Goal: Communication & Community: Answer question/provide support

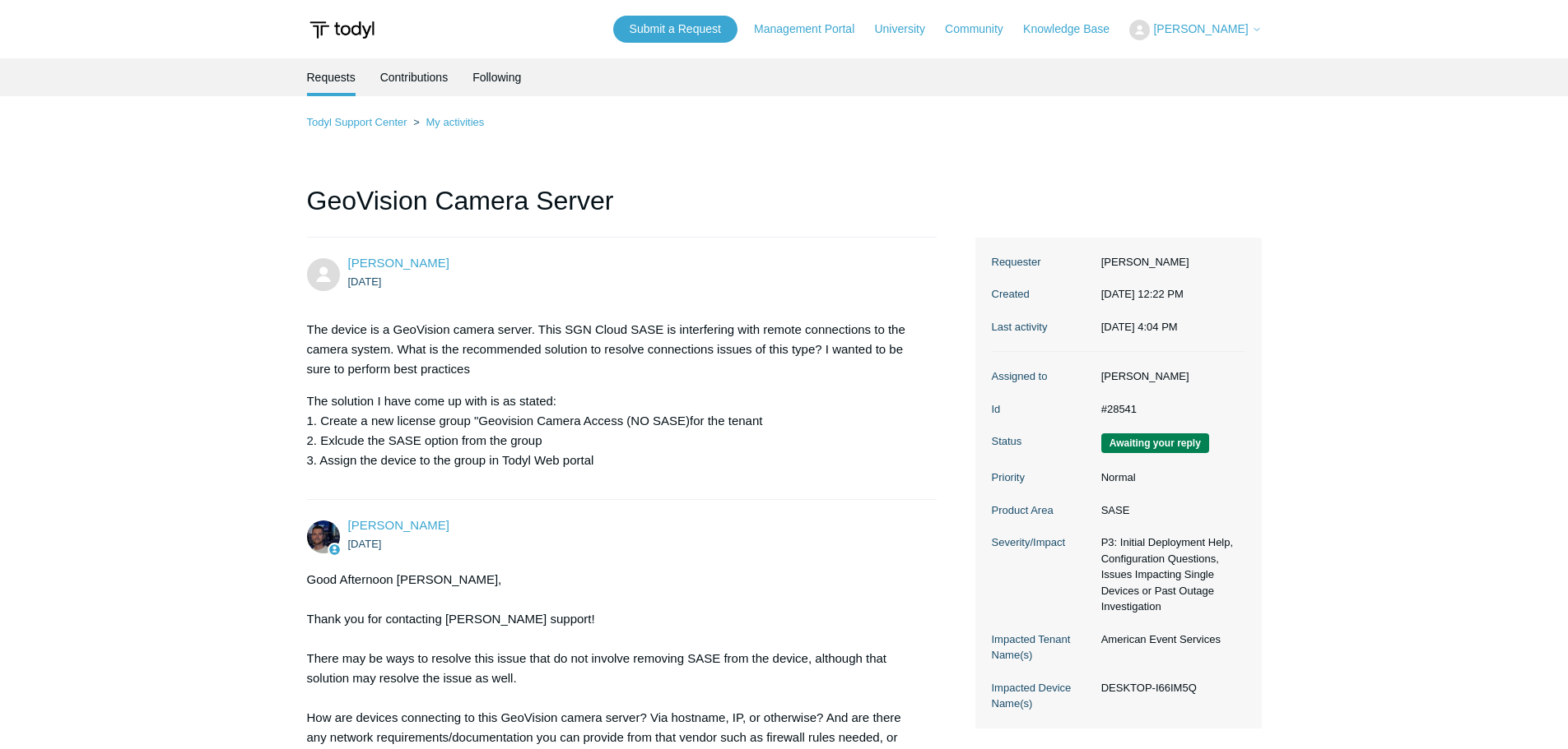
click at [1227, 20] on button "[PERSON_NAME]" at bounding box center [1194, 30] width 132 height 21
click at [1216, 65] on link "My Support Requests" at bounding box center [1209, 65] width 160 height 29
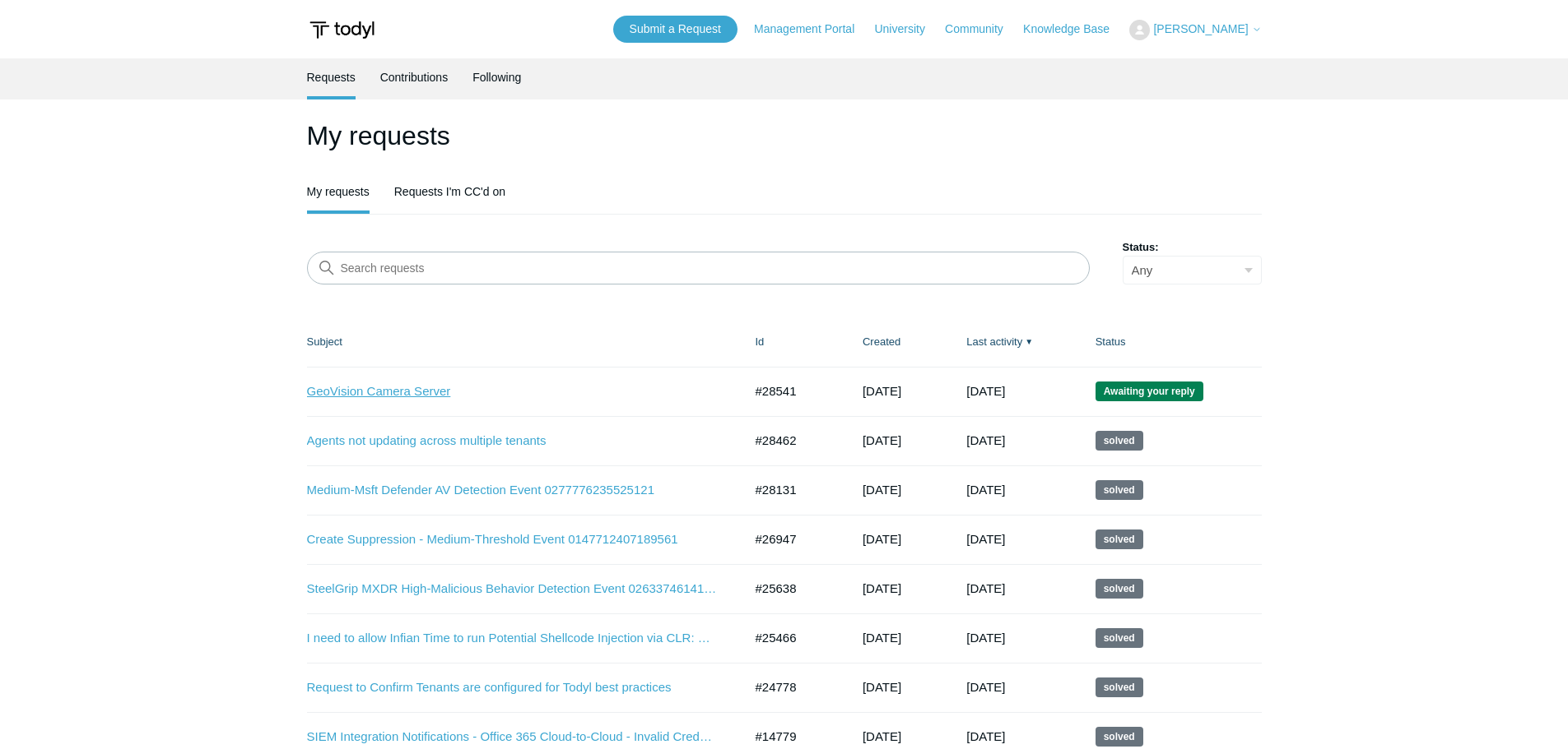
click at [384, 389] on link "GeoVision Camera Server" at bounding box center [512, 392] width 411 height 19
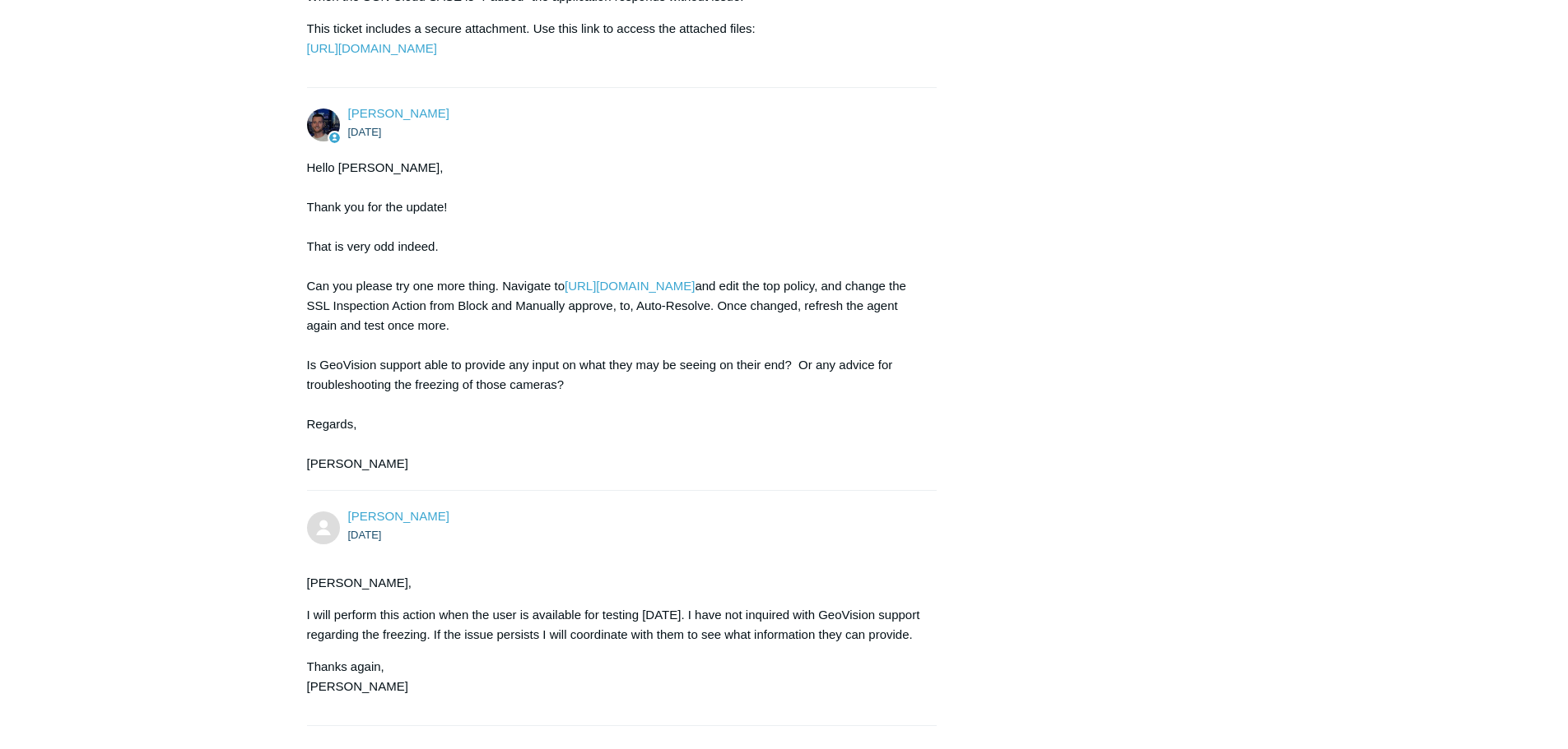
scroll to position [3493, 0]
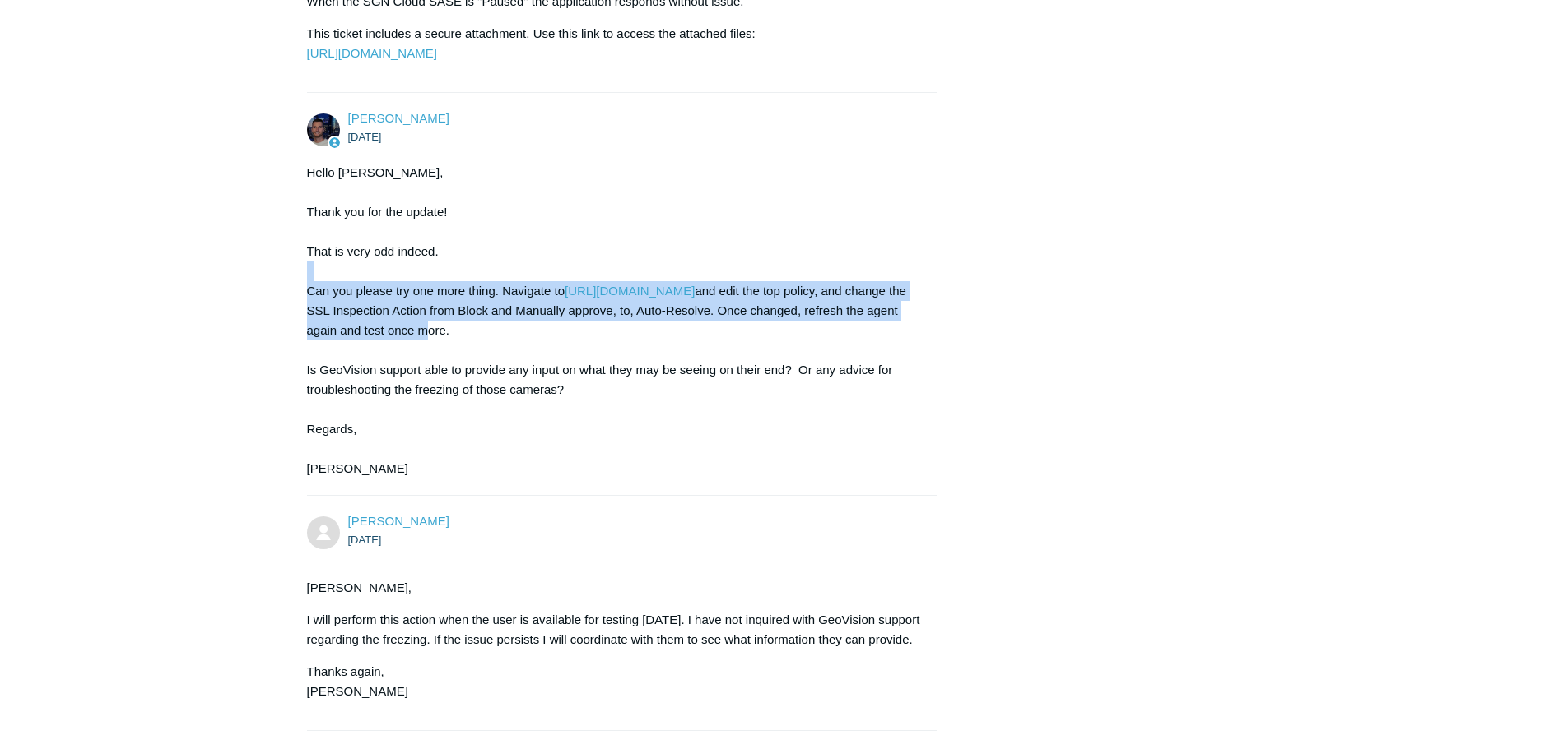
drag, startPoint x: 321, startPoint y: 295, endPoint x: 573, endPoint y: 343, distance: 256.5
click at [573, 343] on div "Hello John, Thank you for the update! That is very odd indeed. Can you please t…" at bounding box center [614, 320] width 614 height 316
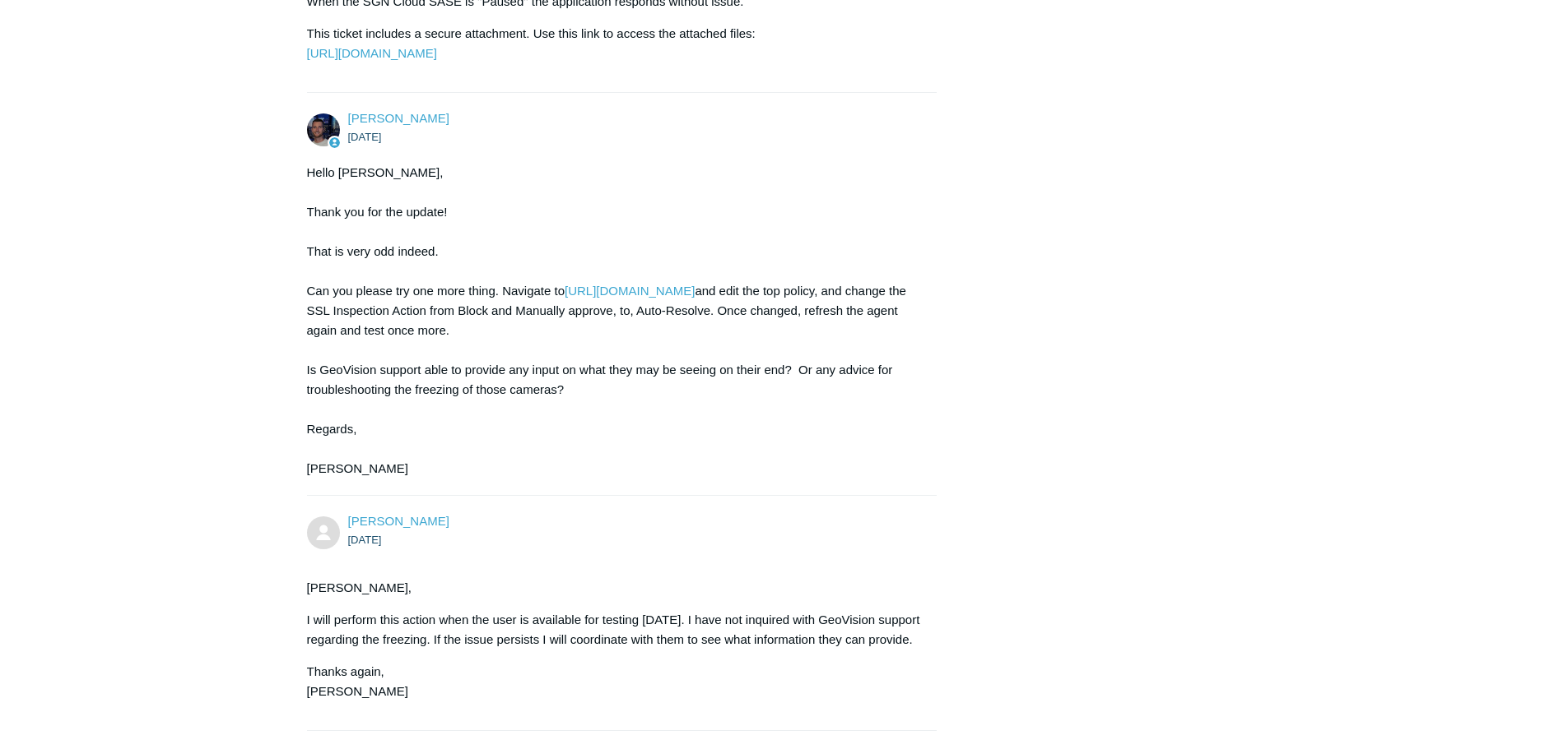
click at [627, 362] on div "Hello John, Thank you for the update! That is very odd indeed. Can you please t…" at bounding box center [614, 320] width 614 height 316
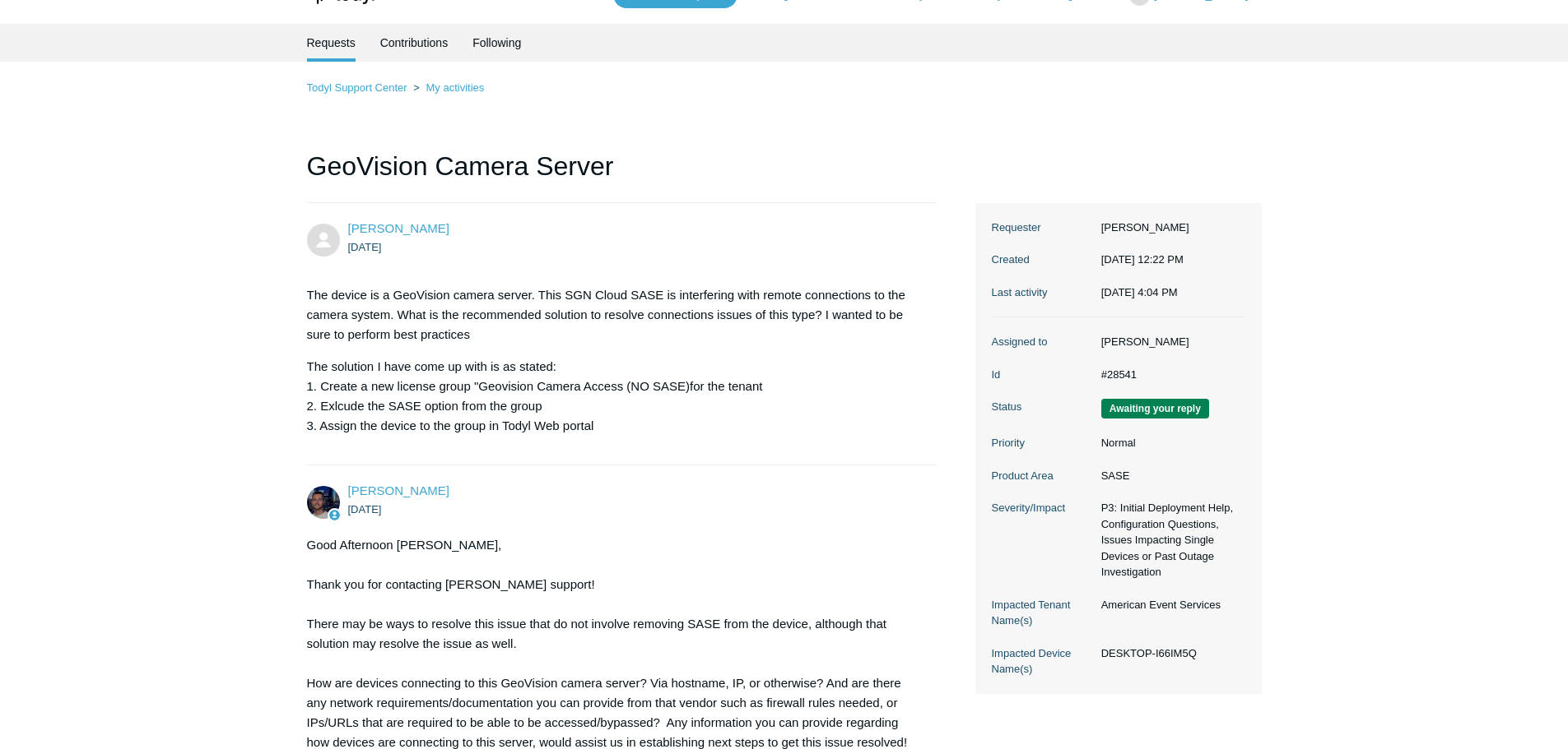
scroll to position [82, 0]
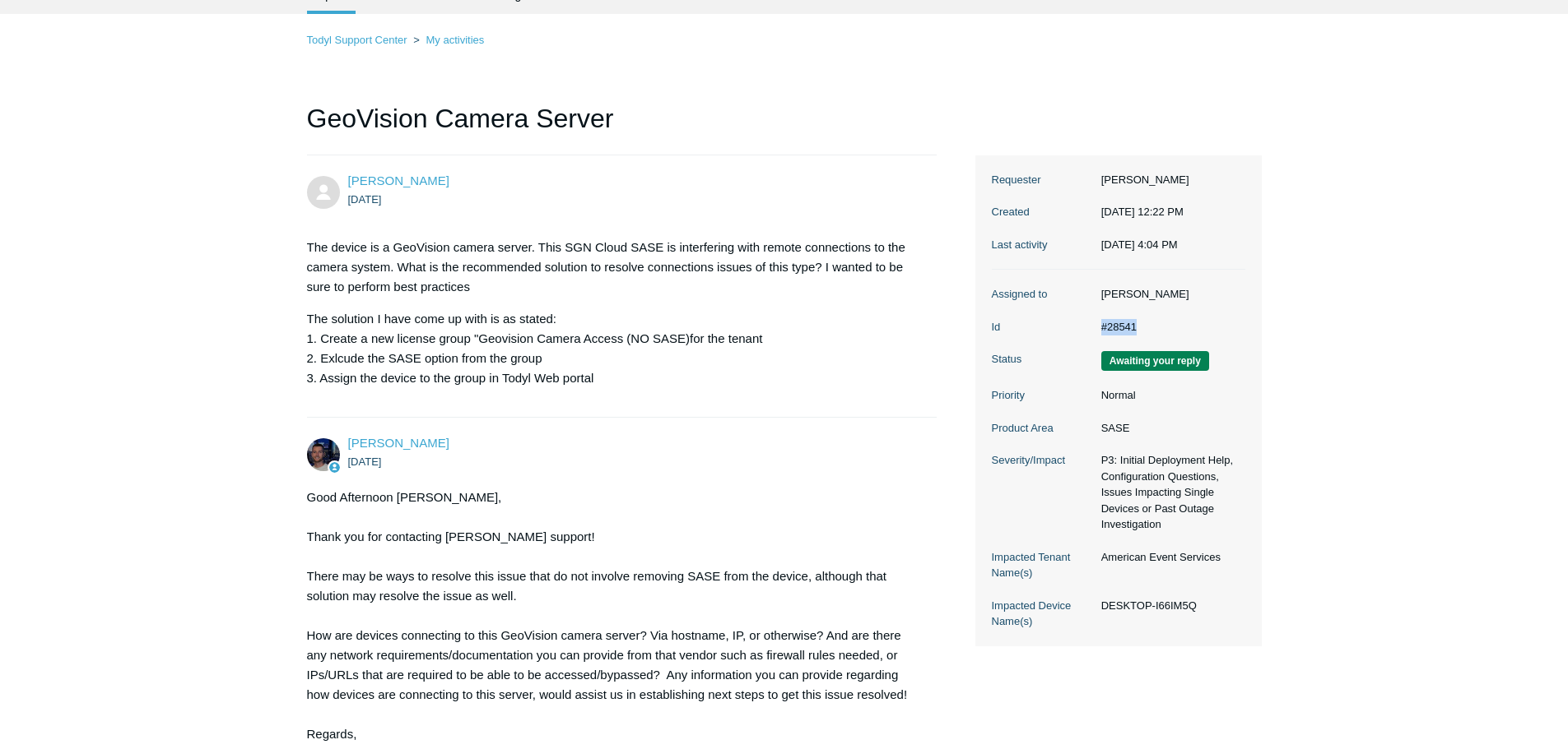
drag, startPoint x: 1095, startPoint y: 341, endPoint x: 1187, endPoint y: 345, distance: 92.1
click at [1188, 335] on dd "#28541" at bounding box center [1169, 328] width 153 height 17
copy dd "#28541"
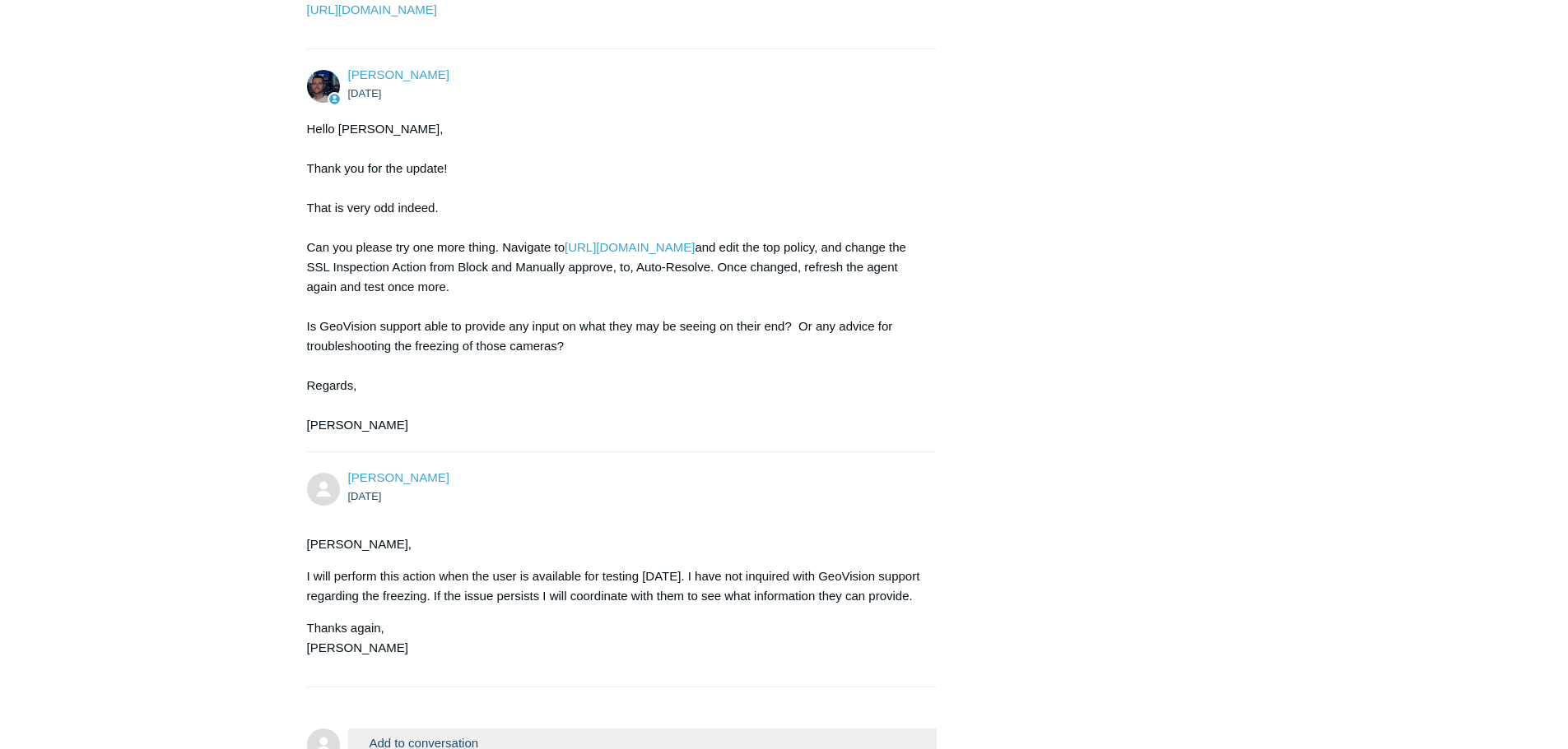
scroll to position [3740, 0]
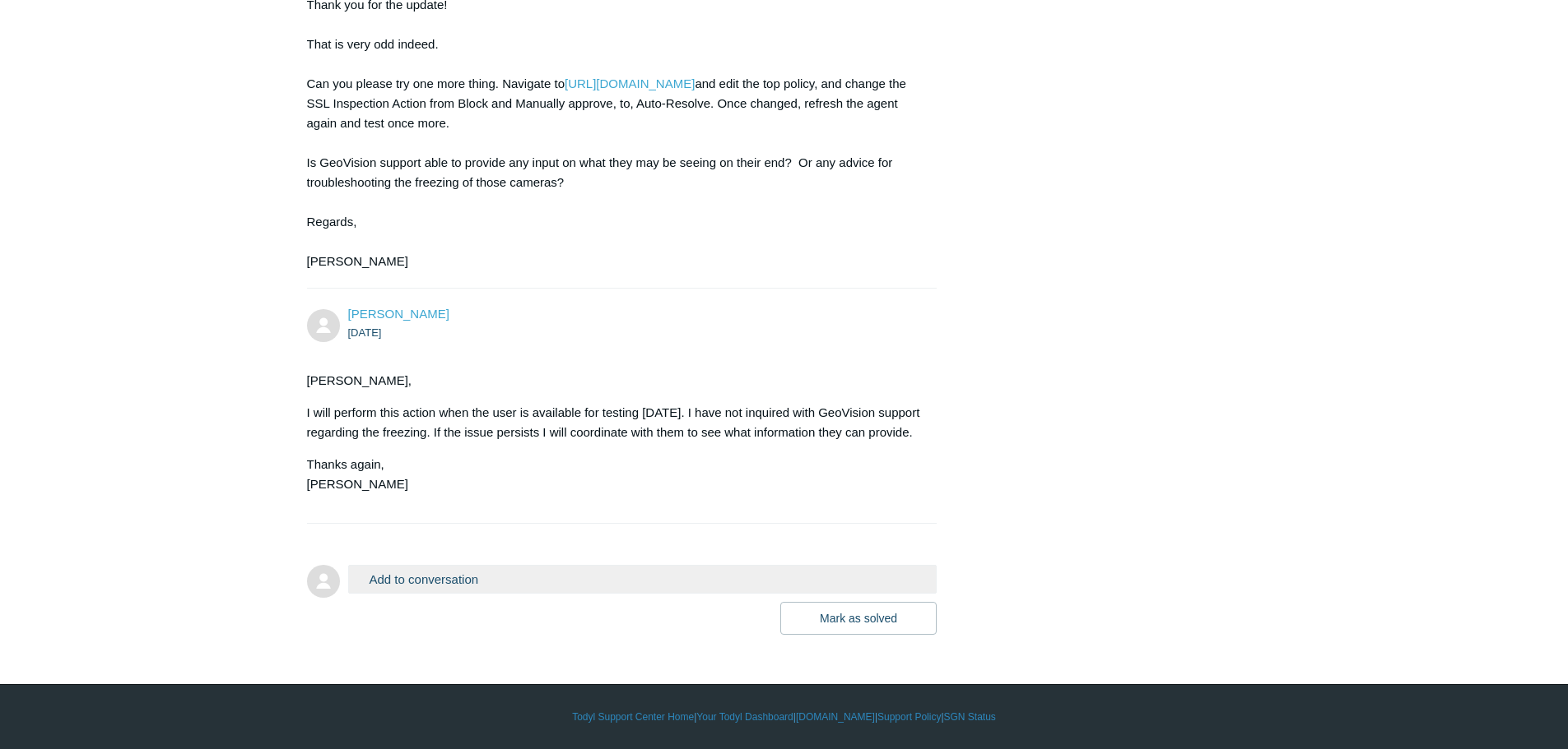
click at [453, 582] on button "Add to conversation" at bounding box center [643, 580] width 589 height 29
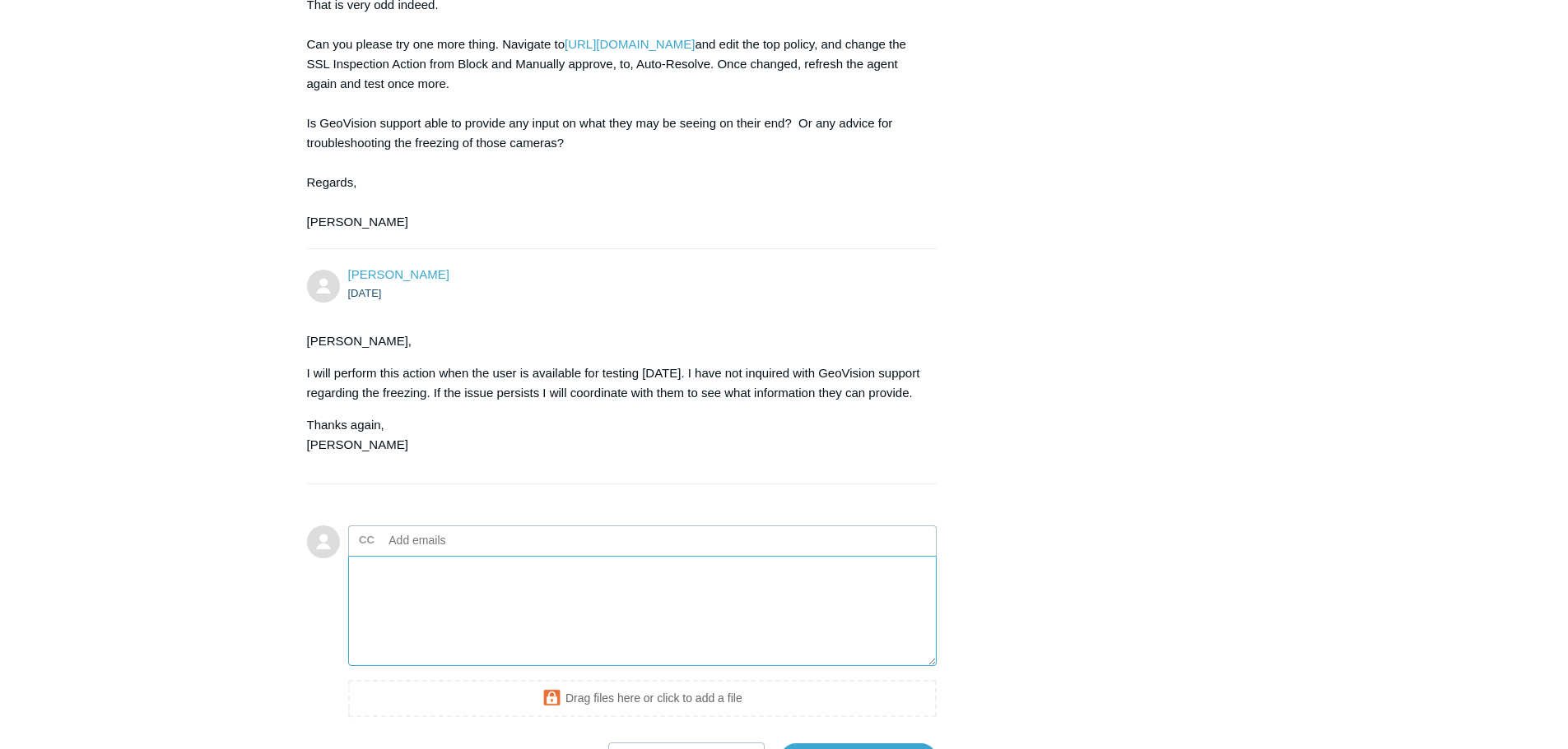
click at [467, 640] on textarea "Add your reply" at bounding box center [643, 611] width 589 height 111
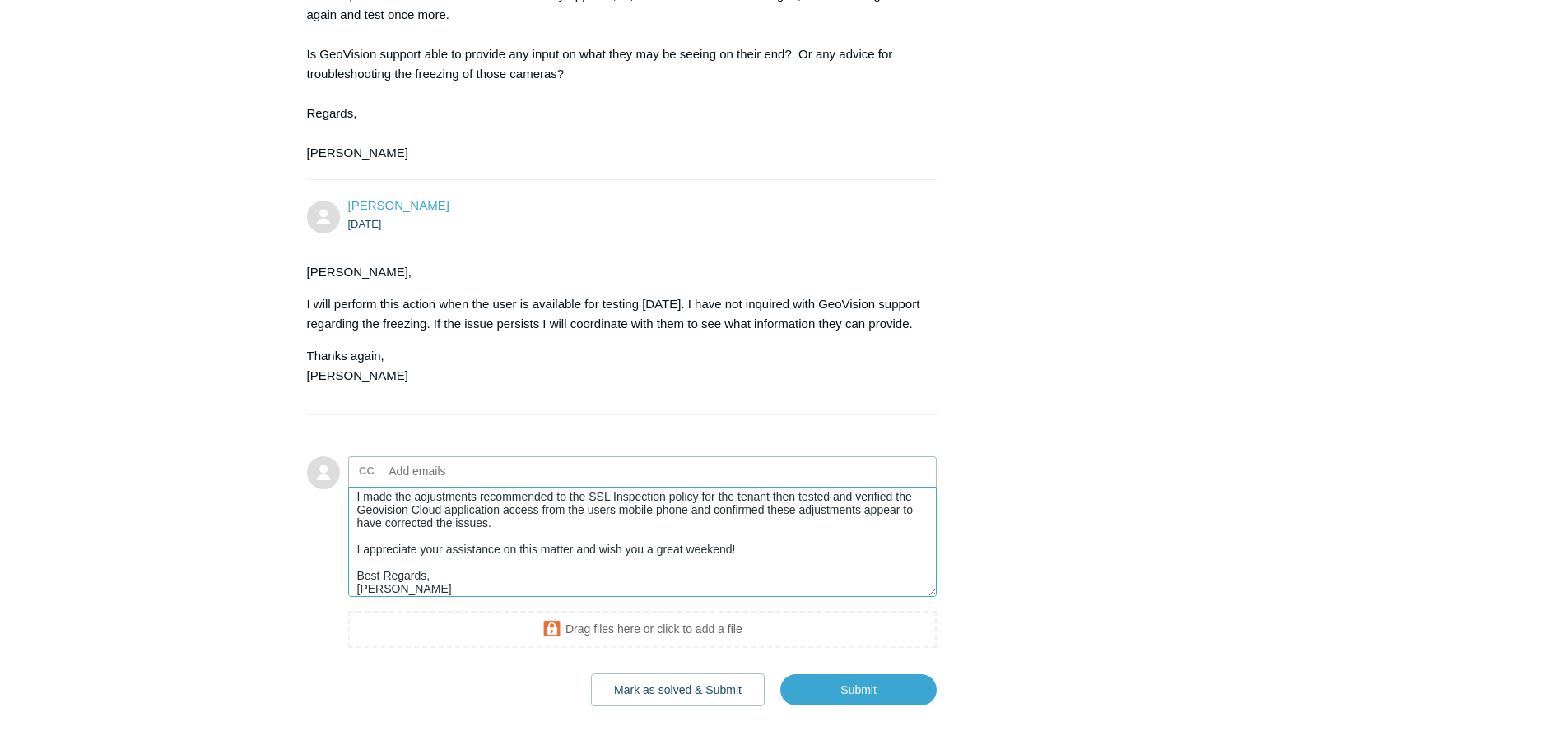
scroll to position [3904, 0]
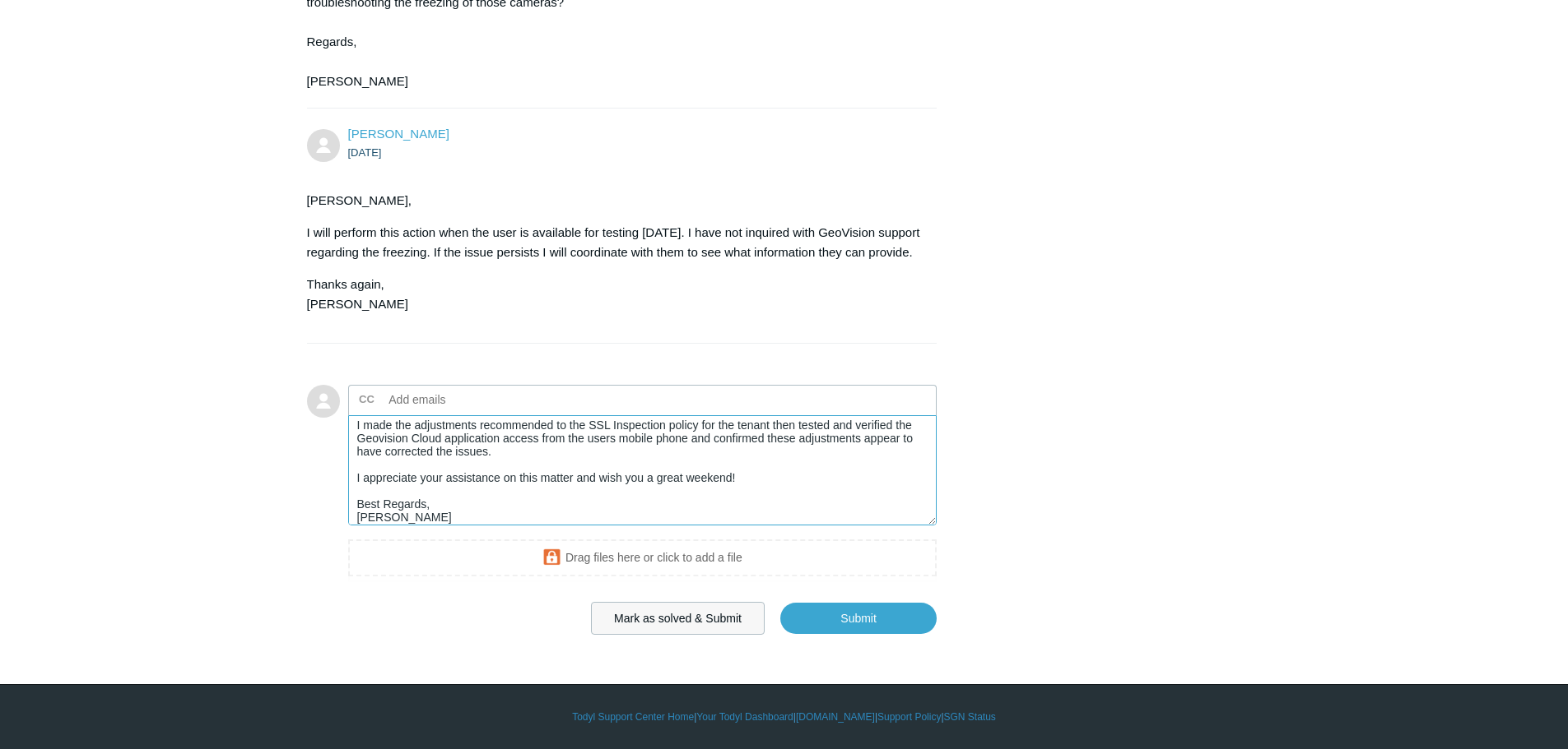
type textarea "Connor, I made the adjustments recommended to the SSL Inspection policy for the…"
click at [674, 633] on button "Mark as solved & Submit" at bounding box center [677, 618] width 173 height 33
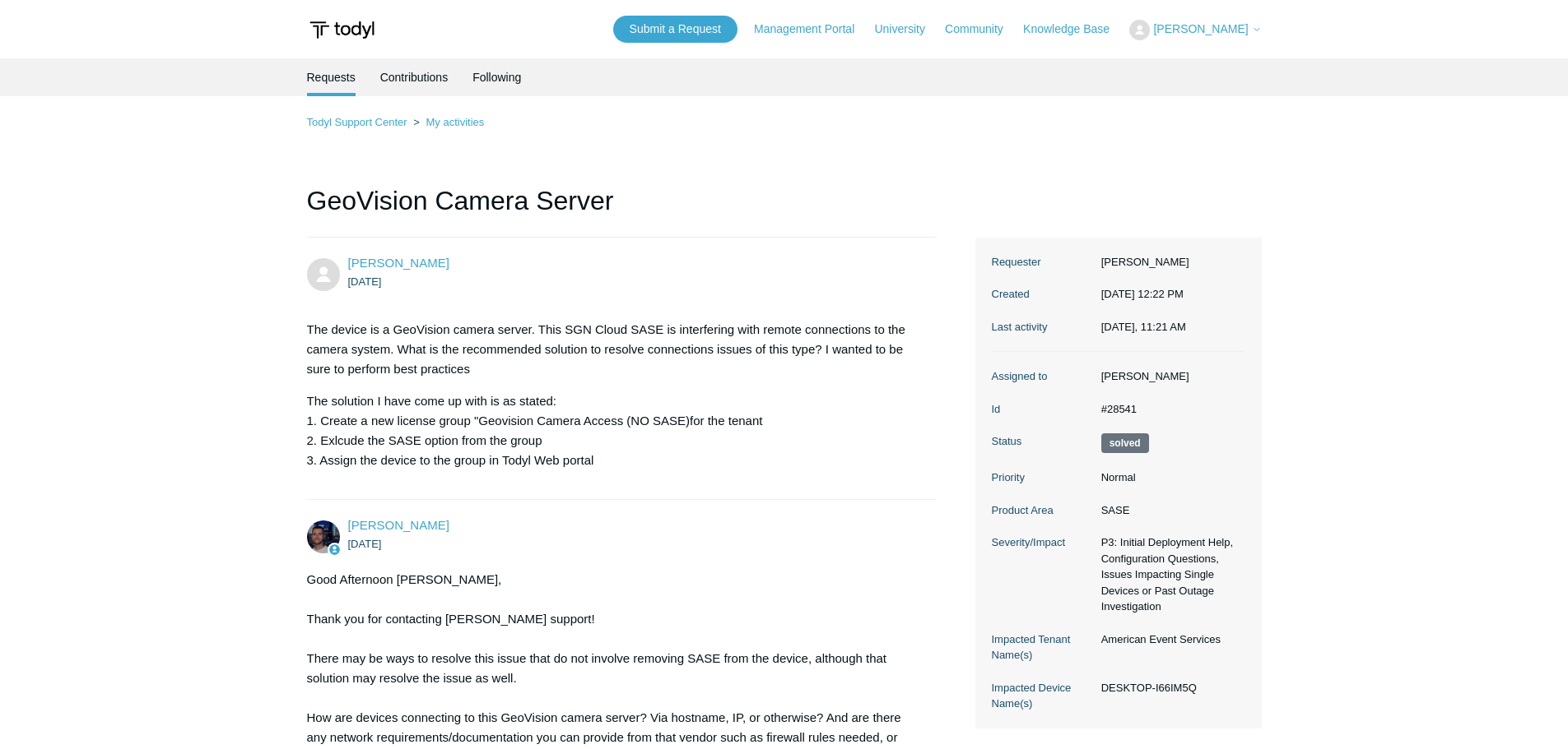
click at [1199, 44] on header "Submit a Request Management Portal University Community Knowledge Base John Kil…" at bounding box center [784, 29] width 954 height 58
click at [1216, 27] on span "[PERSON_NAME]" at bounding box center [1200, 29] width 95 height 13
click at [1202, 53] on link "My Support Requests" at bounding box center [1209, 65] width 160 height 29
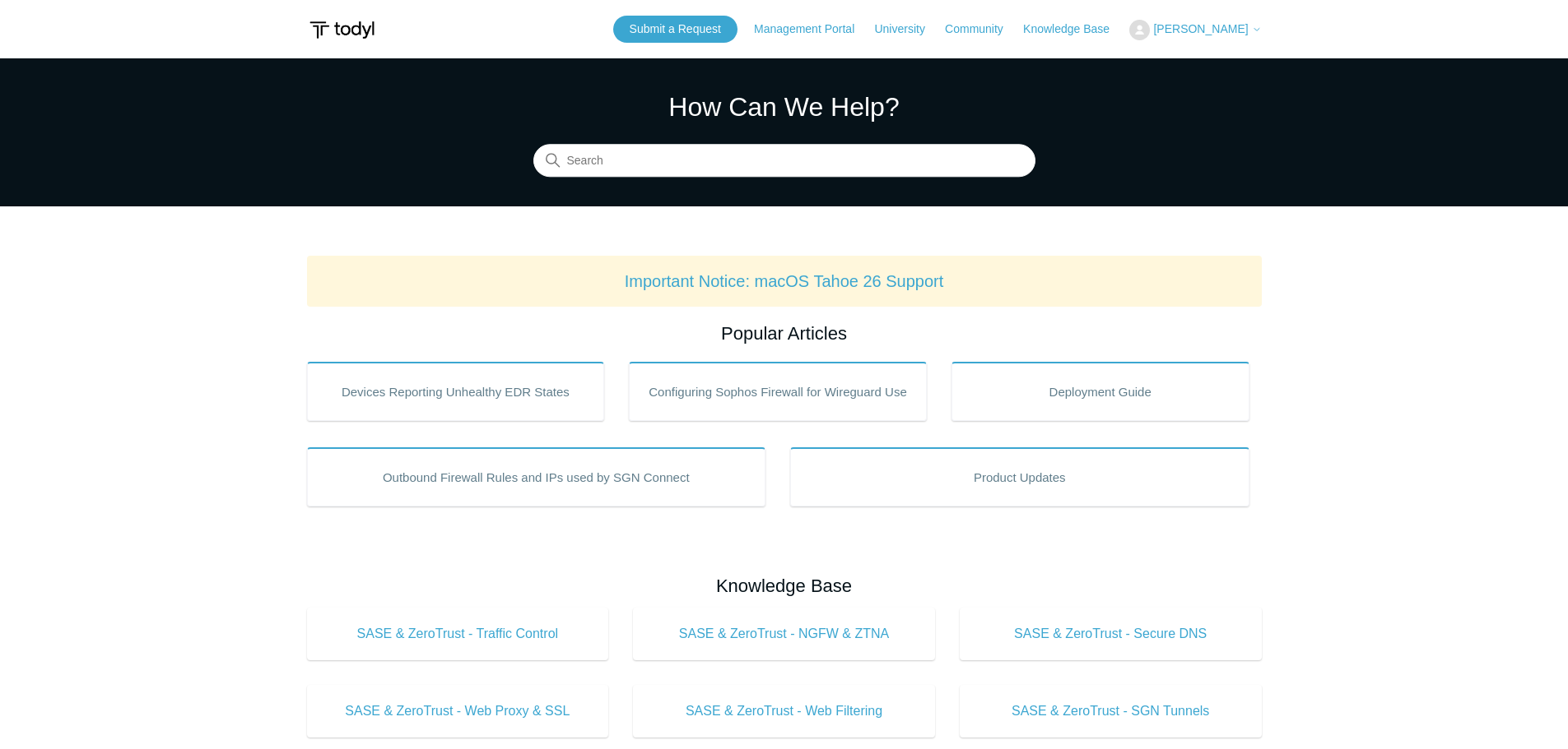
click at [1213, 31] on span "[PERSON_NAME]" at bounding box center [1200, 29] width 95 height 13
click at [1230, 53] on link "My Support Requests" at bounding box center [1209, 65] width 160 height 29
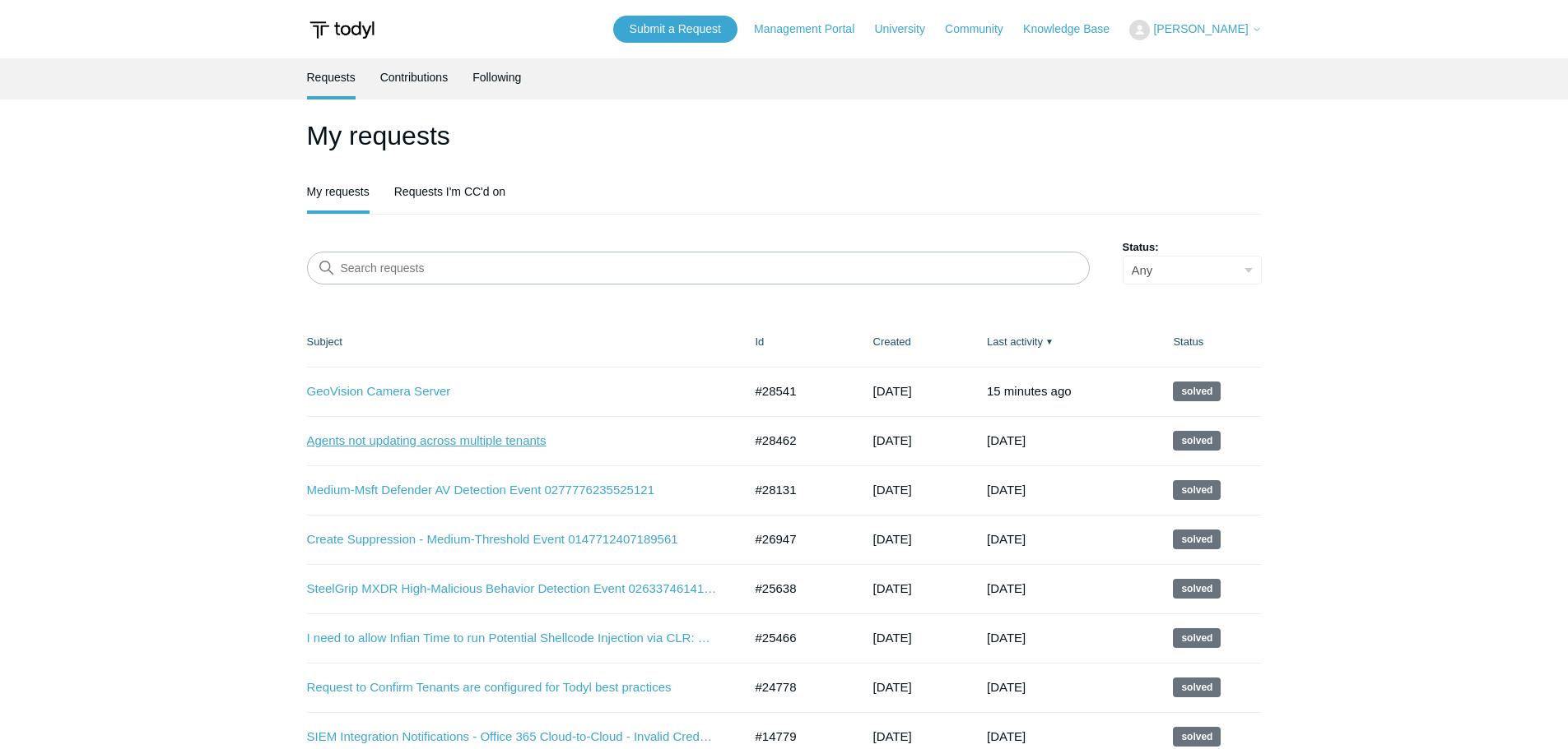
click at [485, 444] on link "Agents not updating across multiple tenants" at bounding box center [512, 441] width 411 height 19
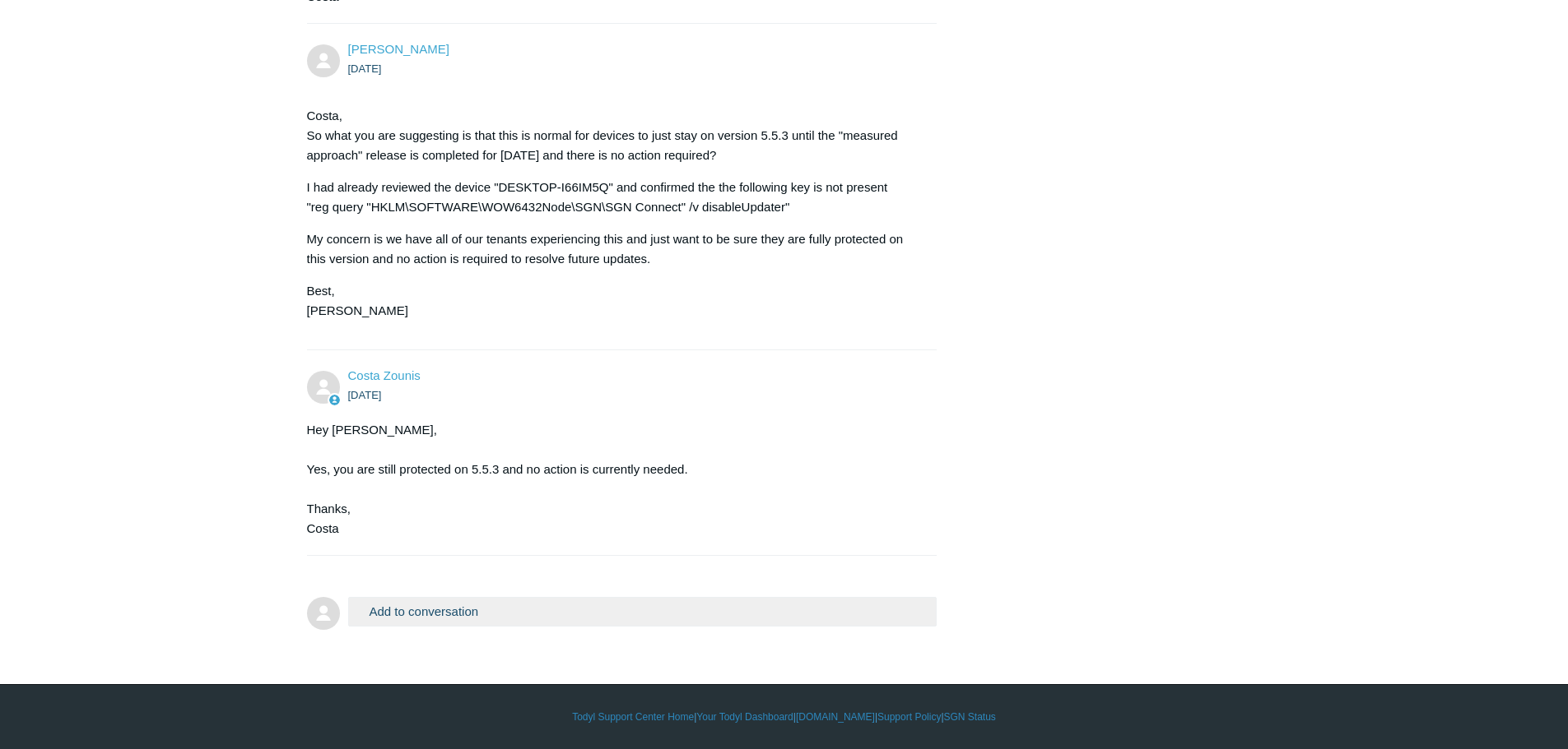
scroll to position [863, 0]
click at [486, 599] on button "Add to conversation" at bounding box center [643, 611] width 589 height 29
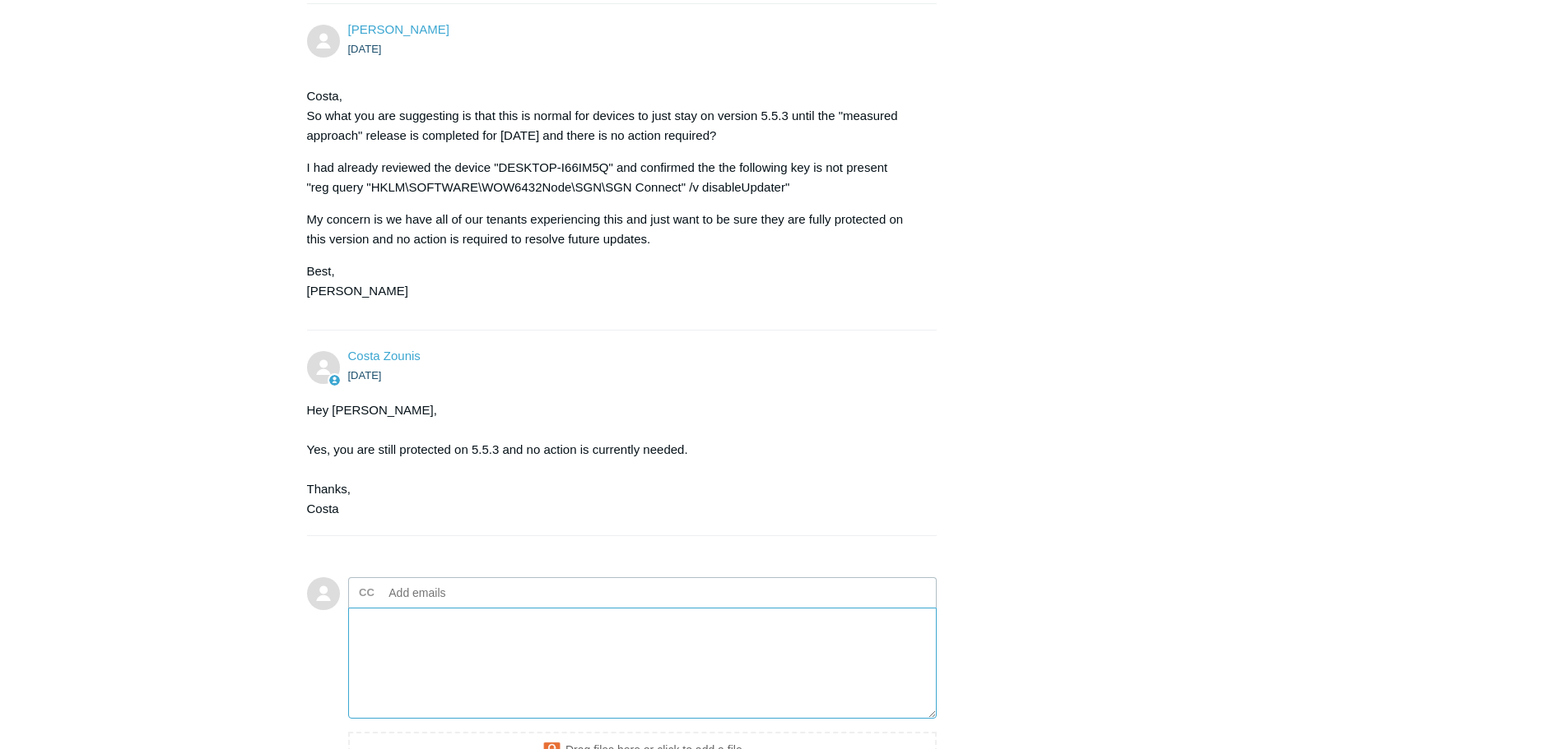
paste textarea "Questions for Todyl regarding out of date devices: - What version is acceptible…"
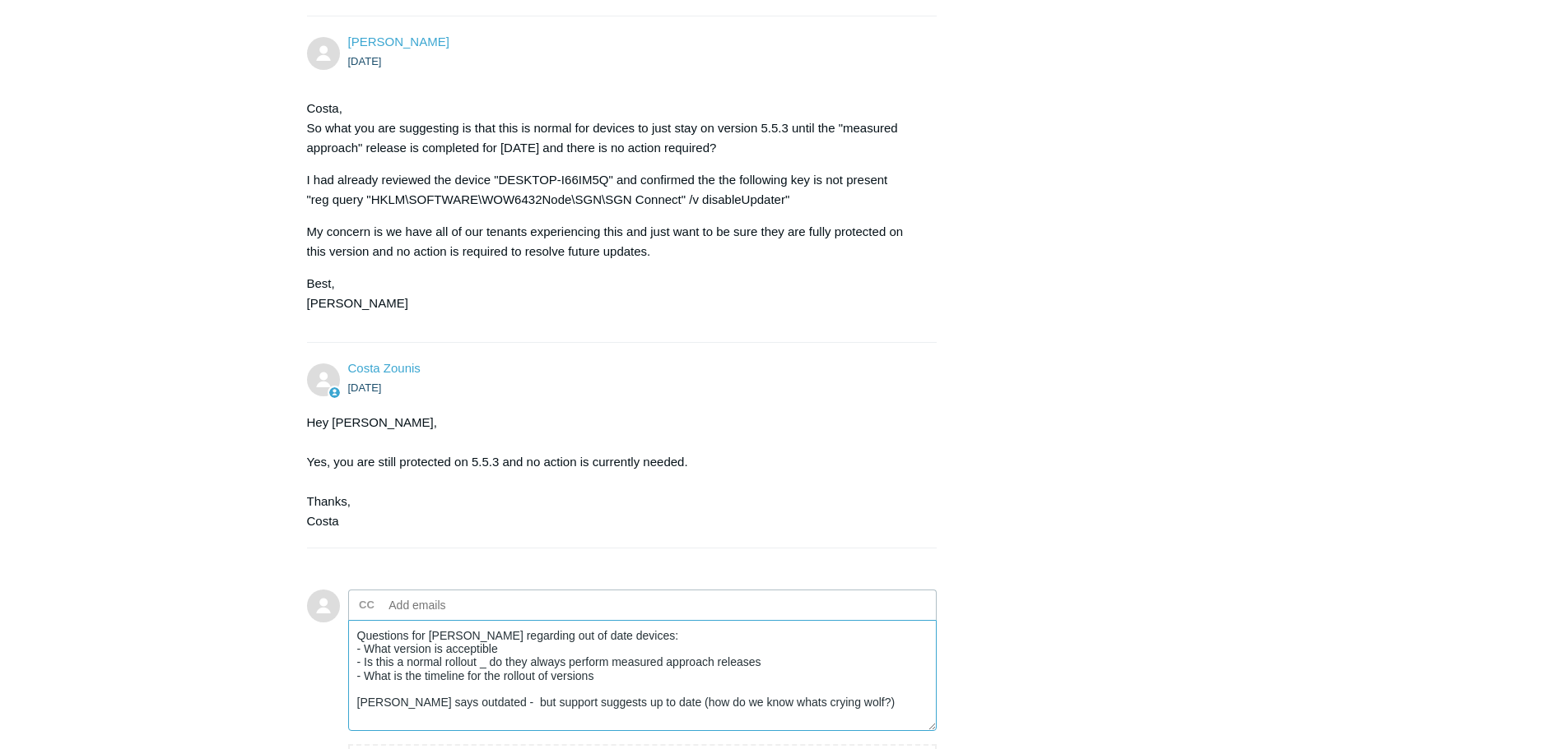
scroll to position [945, 0]
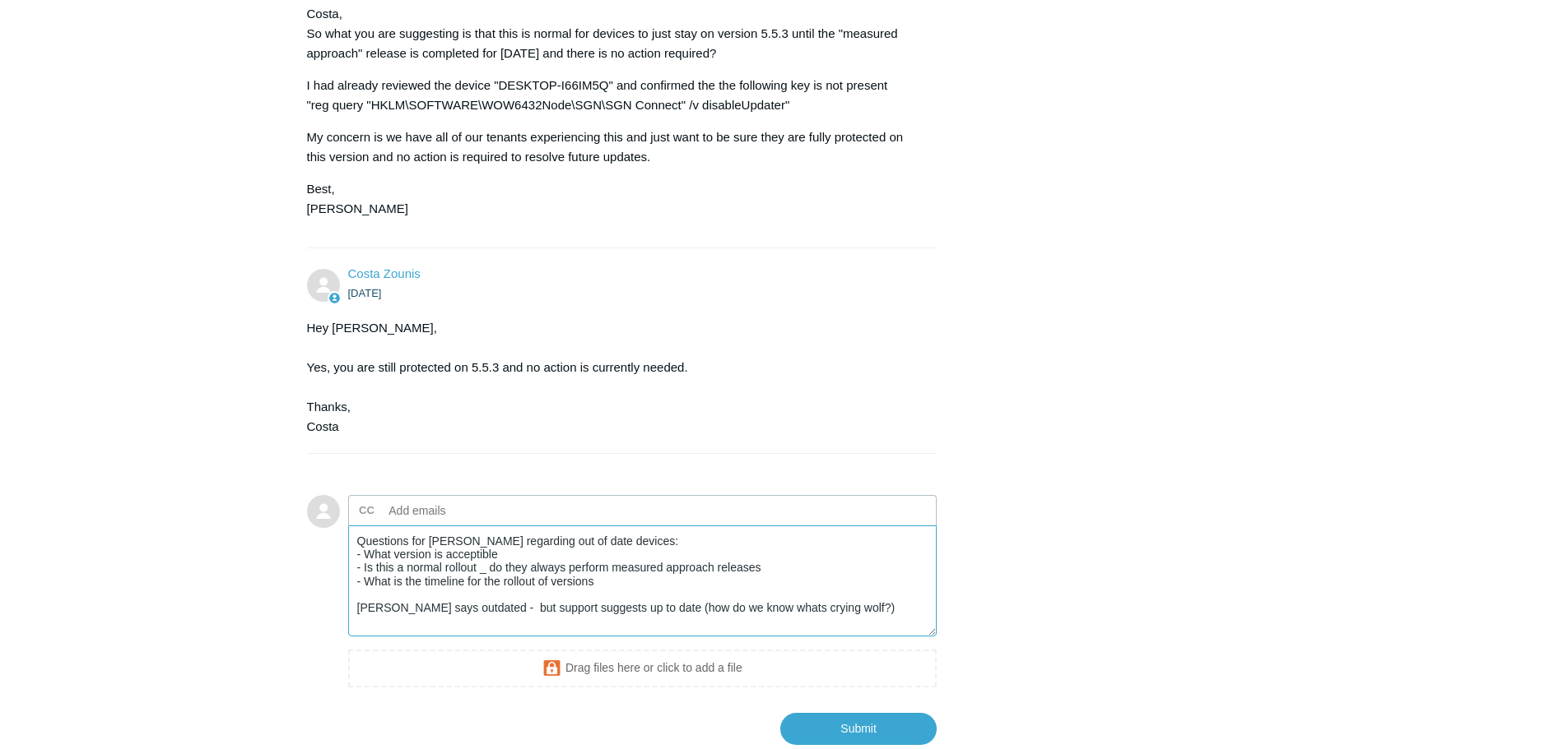
drag, startPoint x: 624, startPoint y: 566, endPoint x: 337, endPoint y: 544, distance: 287.8
click at [337, 544] on form "Add to conversation CC Add emails Questions for Todyl regarding out of date dev…" at bounding box center [622, 608] width 630 height 274
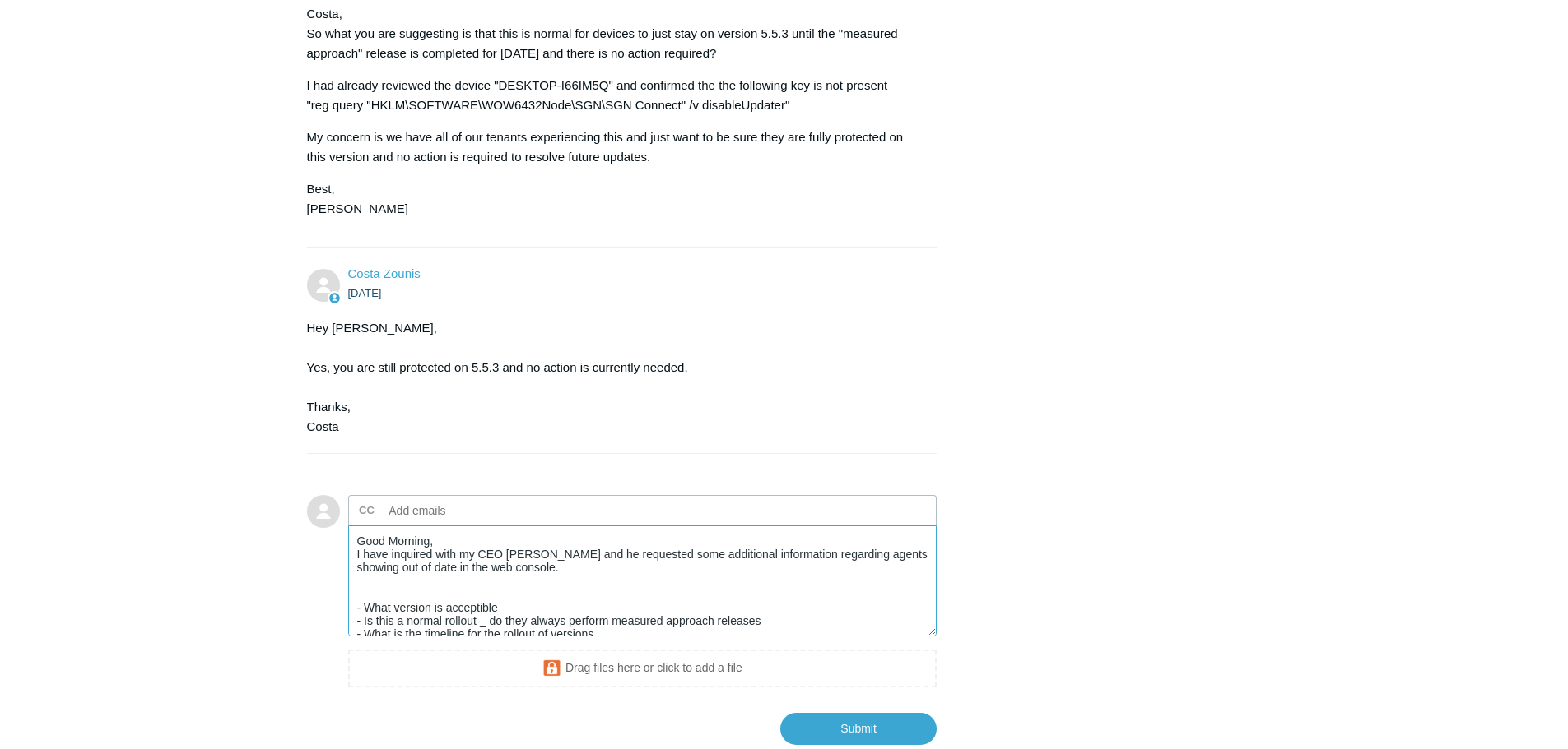
click at [369, 633] on textarea "Good Morning, I have inquired with my CEO Tyler Wallace and he requested some a…" at bounding box center [643, 580] width 589 height 111
click at [523, 632] on textarea "Good Morning, I have inquired with my CEO Tyler Wallace and he requested some a…" at bounding box center [643, 580] width 589 height 111
click at [505, 625] on textarea "Good Morning, I have inquired with my CEO Tyler Wallace and he requested some a…" at bounding box center [643, 580] width 589 height 111
click at [501, 627] on textarea "Good Morning, I have inquired with my CEO Tyler Wallace and he requested some a…" at bounding box center [643, 580] width 589 height 111
click at [369, 637] on textarea "Good Morning, I have inquired with my CEO Tyler Wallace and he requested some a…" at bounding box center [643, 580] width 589 height 111
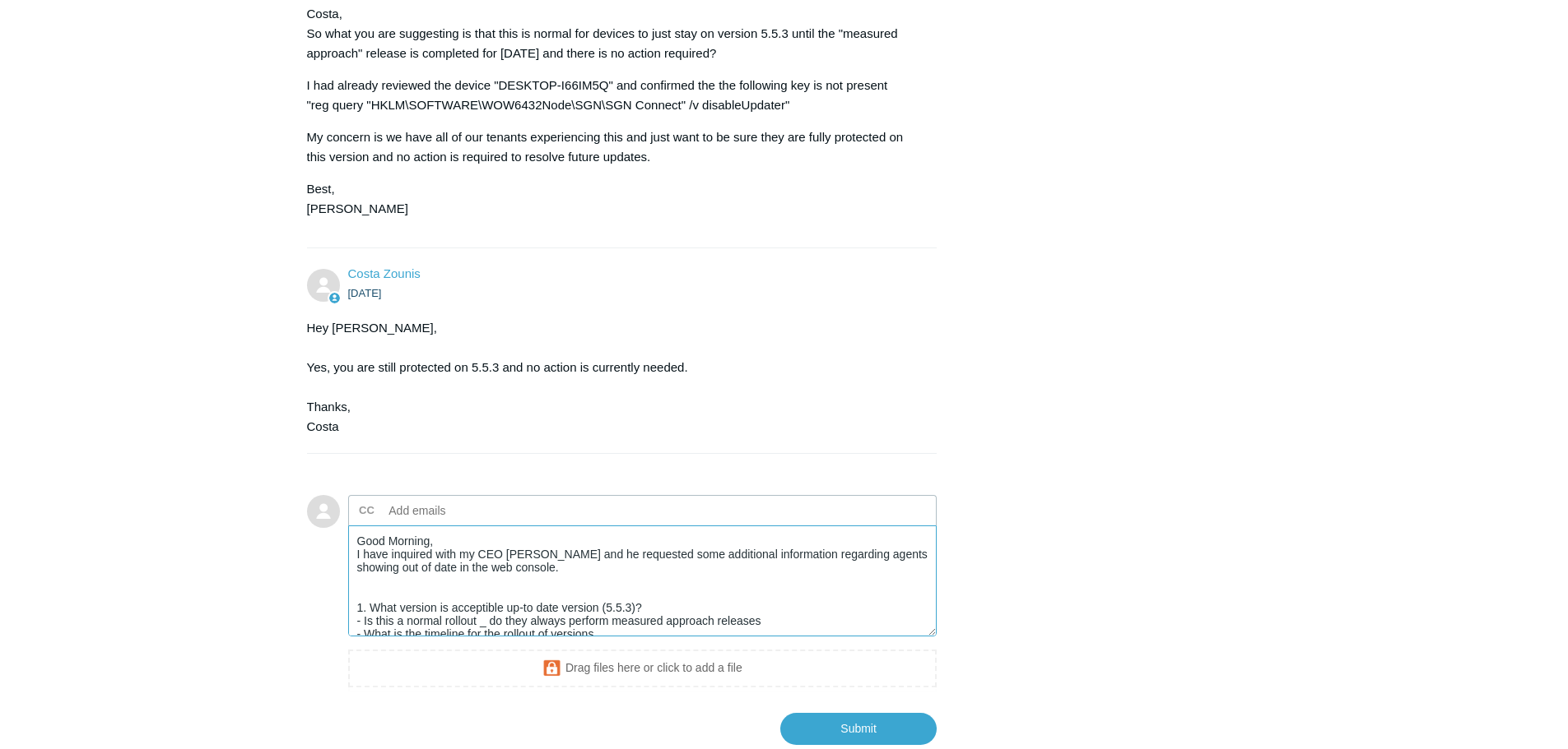
click at [363, 637] on textarea "Good Morning, I have inquired with my CEO Tyler Wallace and he requested some a…" at bounding box center [643, 580] width 589 height 111
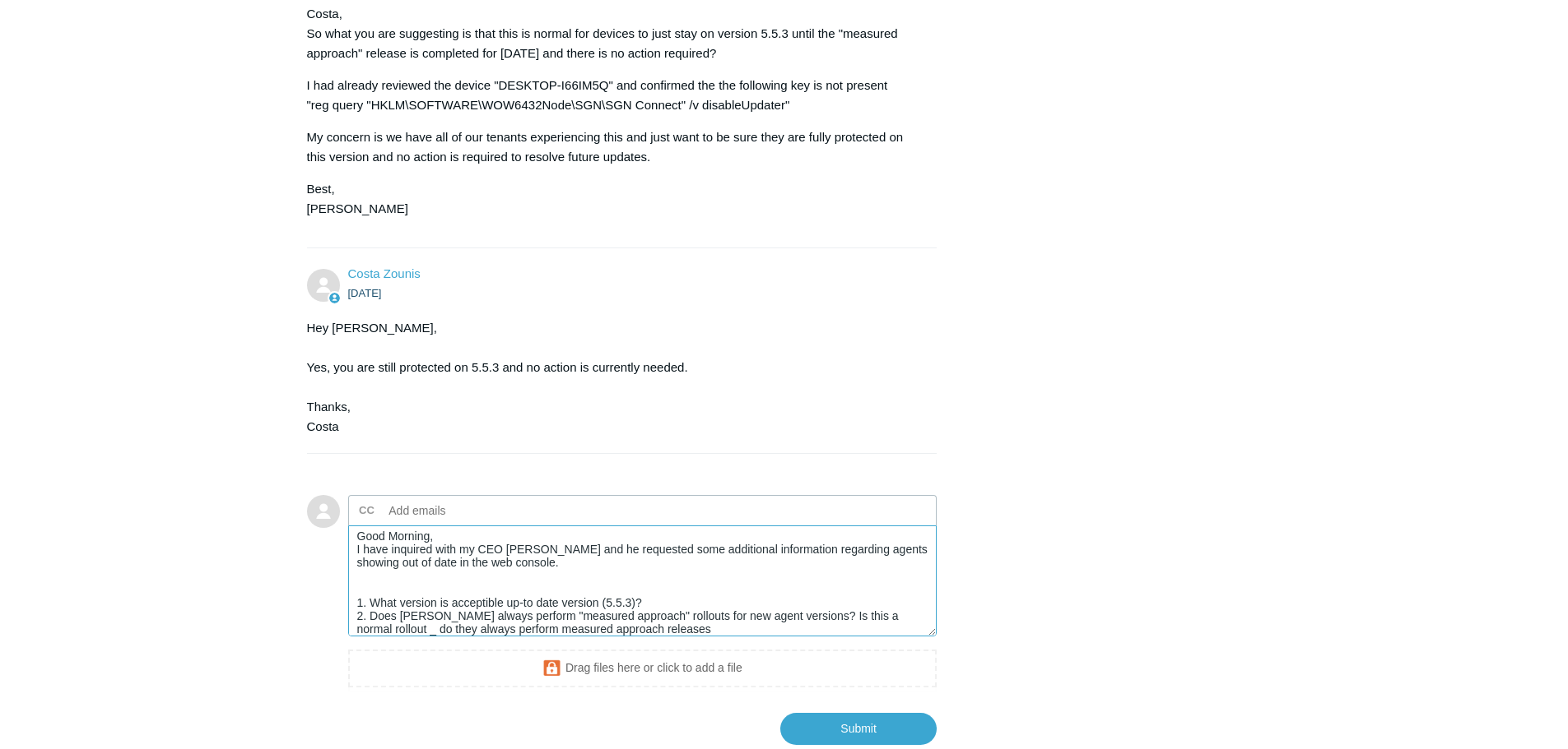
scroll to position [19, 0]
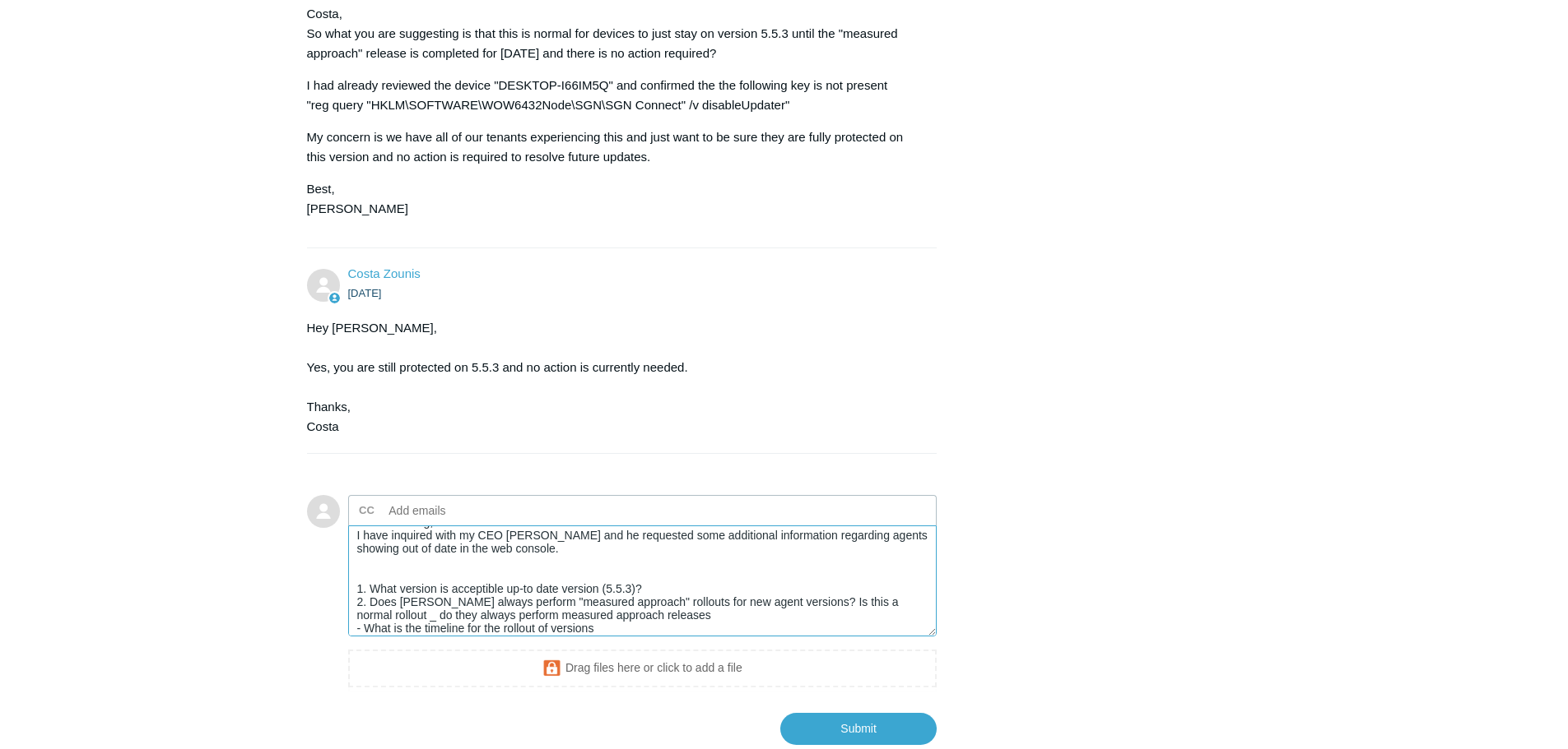
drag, startPoint x: 643, startPoint y: 639, endPoint x: 791, endPoint y: 620, distance: 149.2
click at [791, 620] on textarea "Good Morning, I have inquired with my CEO Tyler Wallace and he requested some a…" at bounding box center [643, 580] width 589 height 111
click at [368, 637] on textarea "Good Morning, I have inquired with my CEO Tyler Wallace and he requested some a…" at bounding box center [643, 580] width 589 height 111
click at [618, 657] on div "CC Add emails Good Morning, I have inquired with my CEO Tyler Wallace and he re…" at bounding box center [643, 594] width 589 height 198
click at [604, 637] on textarea "Good Morning, I have inquired with my CEO Tyler Wallace and he requested some a…" at bounding box center [643, 580] width 589 height 111
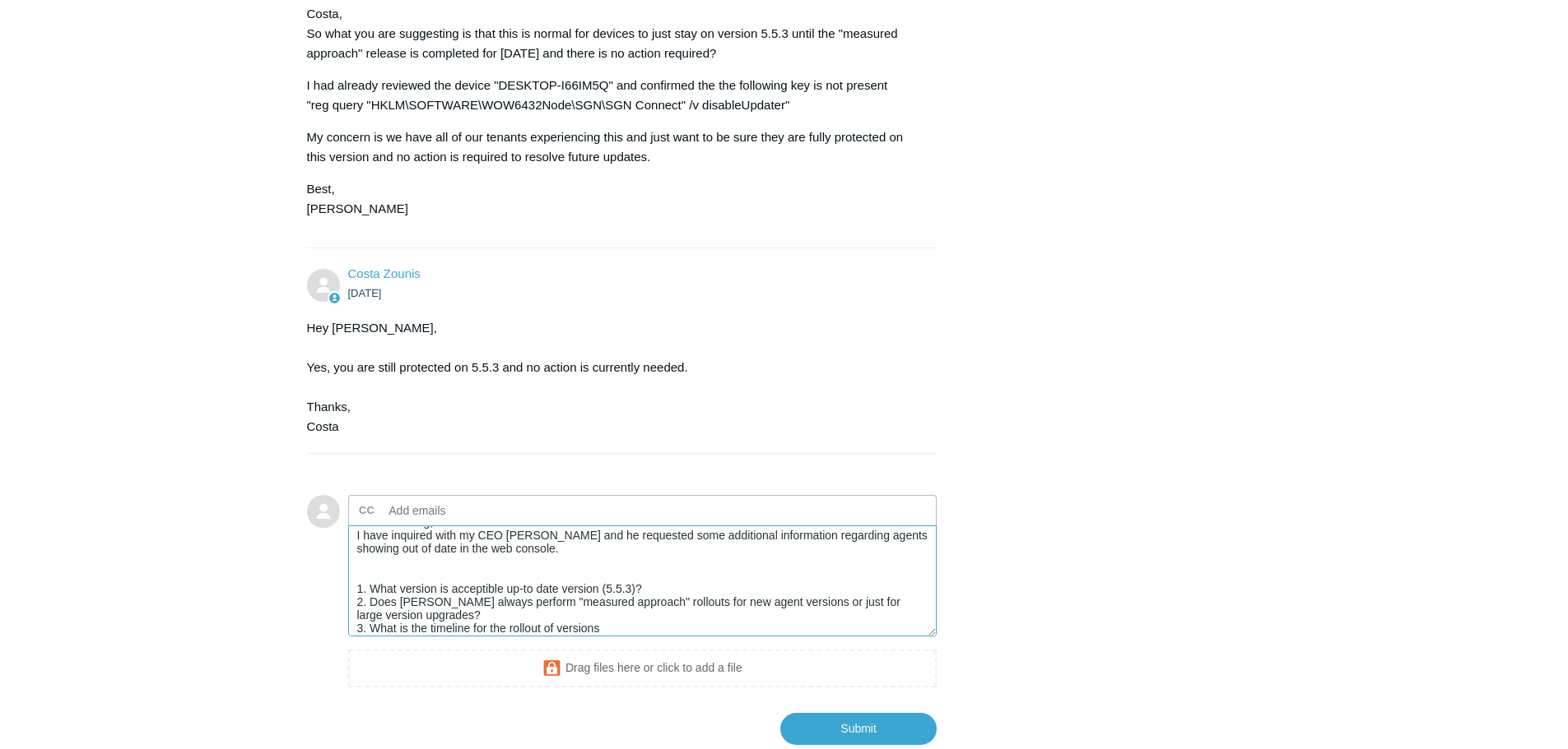
click at [507, 637] on textarea "Good Morning, I have inquired with my CEO Tyler Wallace and he requested some a…" at bounding box center [643, 580] width 589 height 111
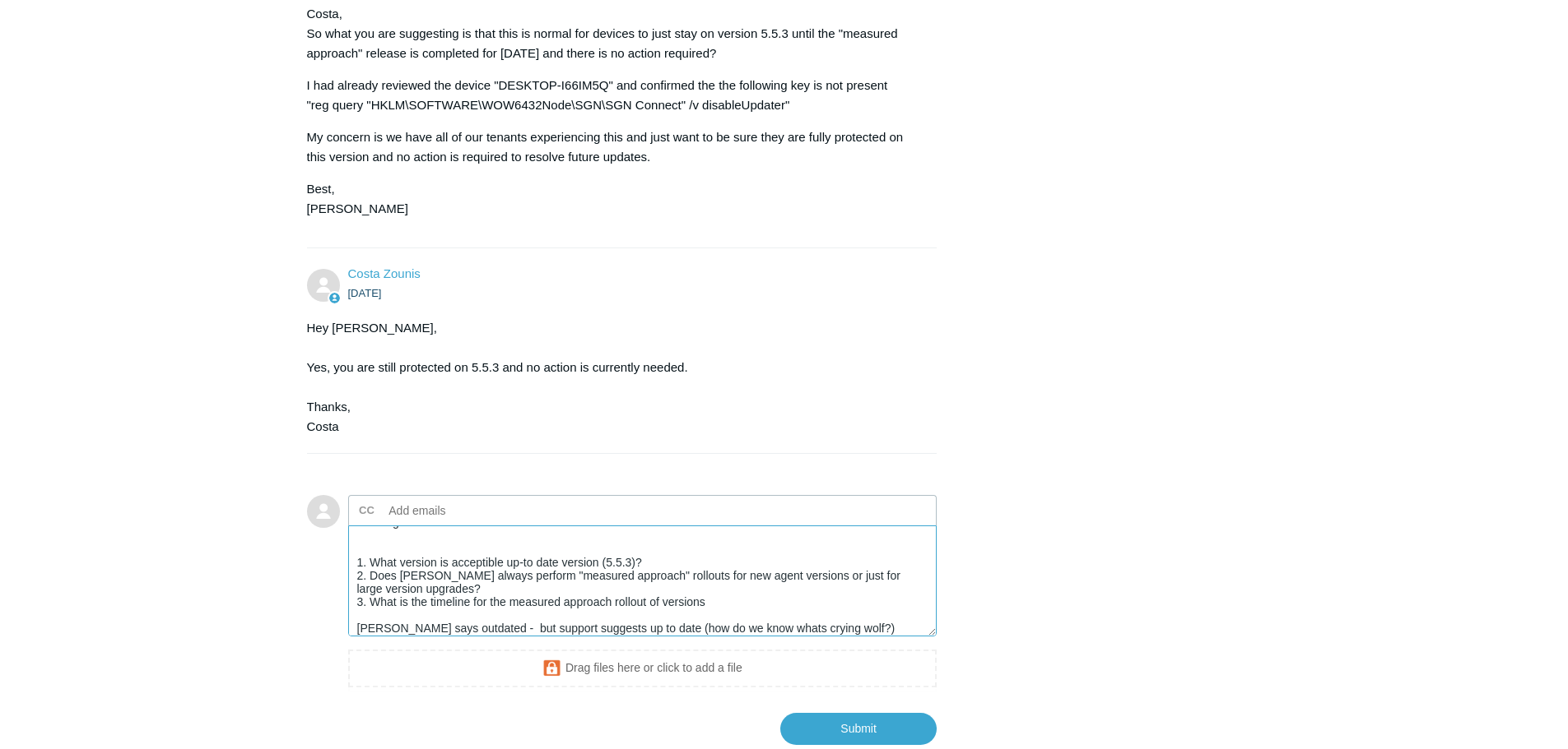
scroll to position [52, 0]
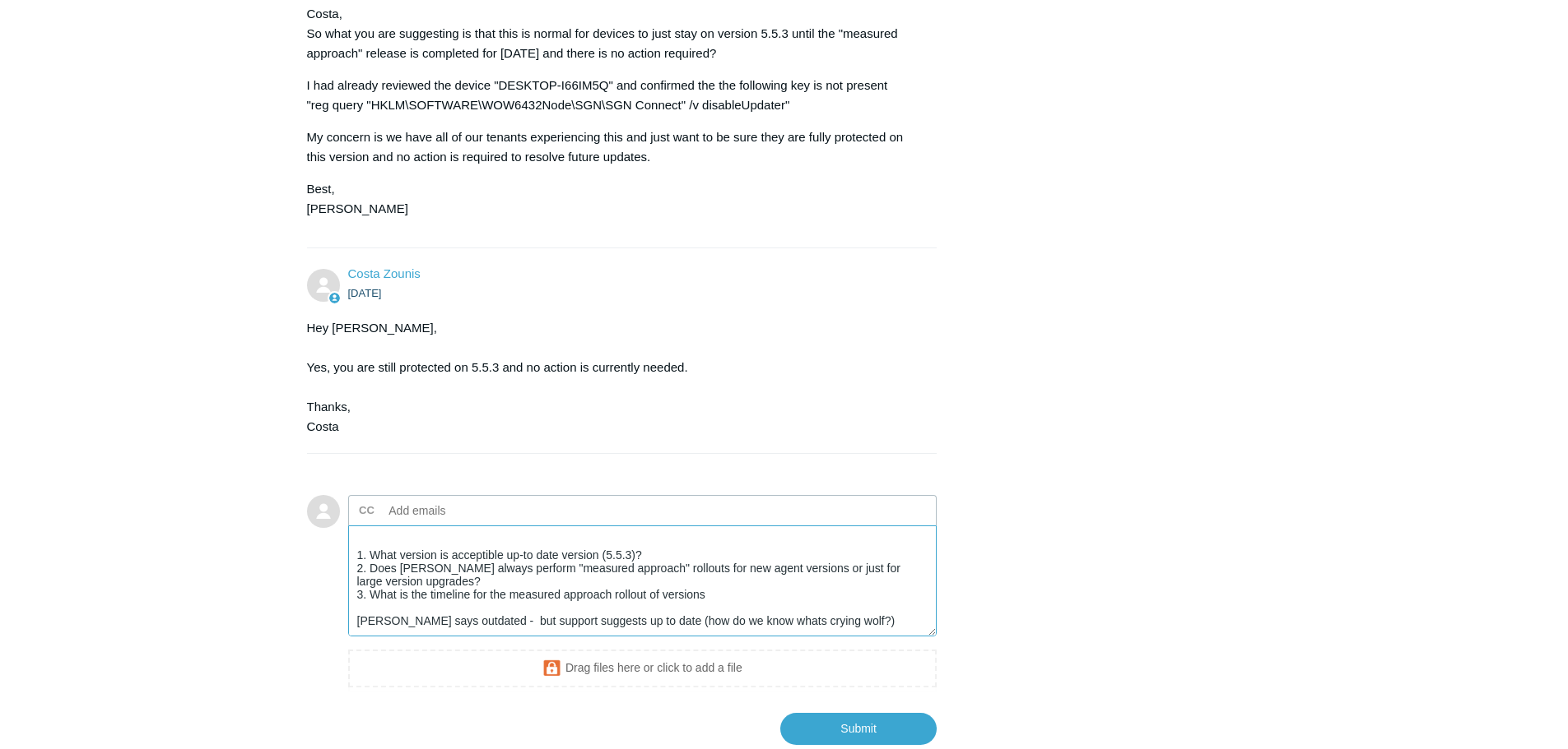
drag, startPoint x: 505, startPoint y: 650, endPoint x: 333, endPoint y: 644, distance: 172.1
click at [333, 644] on form "Add to conversation CC Add emails Good Morning, I have inquired with my CEO Tyl…" at bounding box center [622, 608] width 630 height 274
click at [664, 637] on textarea "Good Morning, I have inquired with my CEO Tyler Wallace and he requested some a…" at bounding box center [643, 580] width 589 height 111
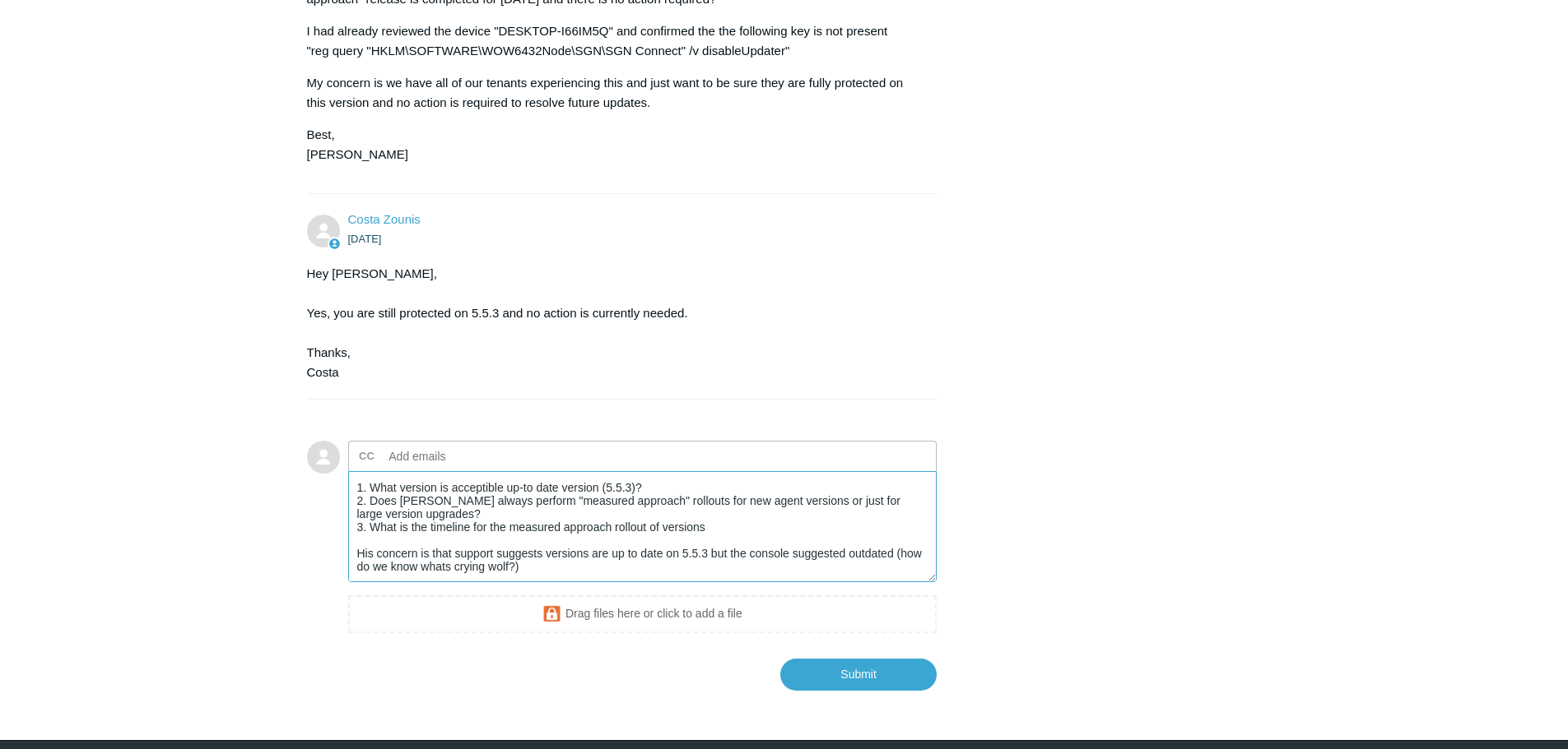
scroll to position [1027, 0]
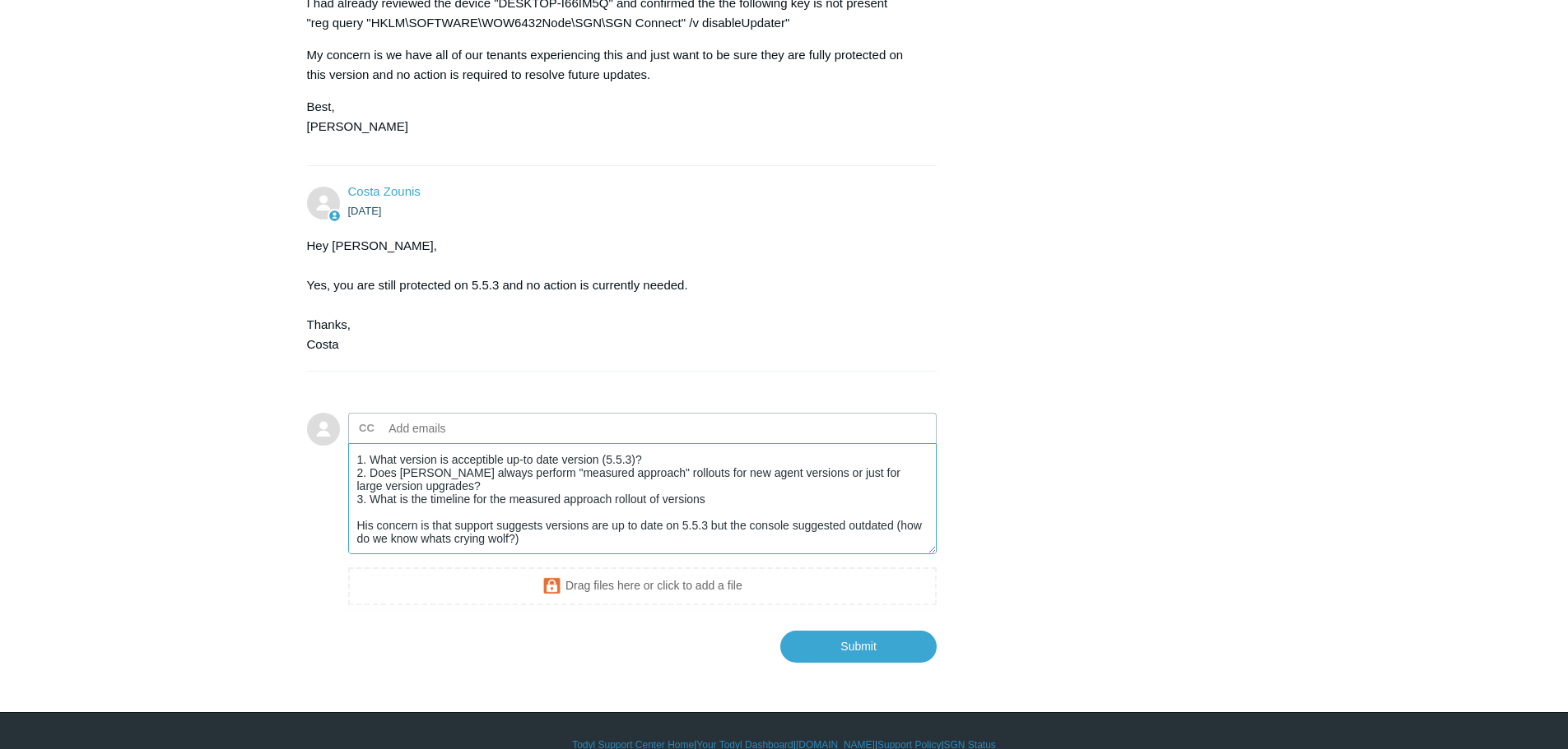
drag, startPoint x: 375, startPoint y: 556, endPoint x: 383, endPoint y: 560, distance: 8.9
click at [374, 554] on textarea "Good Morning, I have inquired with my CEO Tyler Wallace and he requested some a…" at bounding box center [643, 499] width 589 height 111
click at [387, 554] on textarea "Good Morning, I have inquired with my CEO Tyler Wallace and he requested some a…" at bounding box center [643, 499] width 589 height 111
drag, startPoint x: 385, startPoint y: 562, endPoint x: 342, endPoint y: 554, distance: 43.7
click at [342, 554] on form "Add to conversation CC Add emails Good Morning, I have inquired with my CEO Tyl…" at bounding box center [622, 525] width 630 height 274
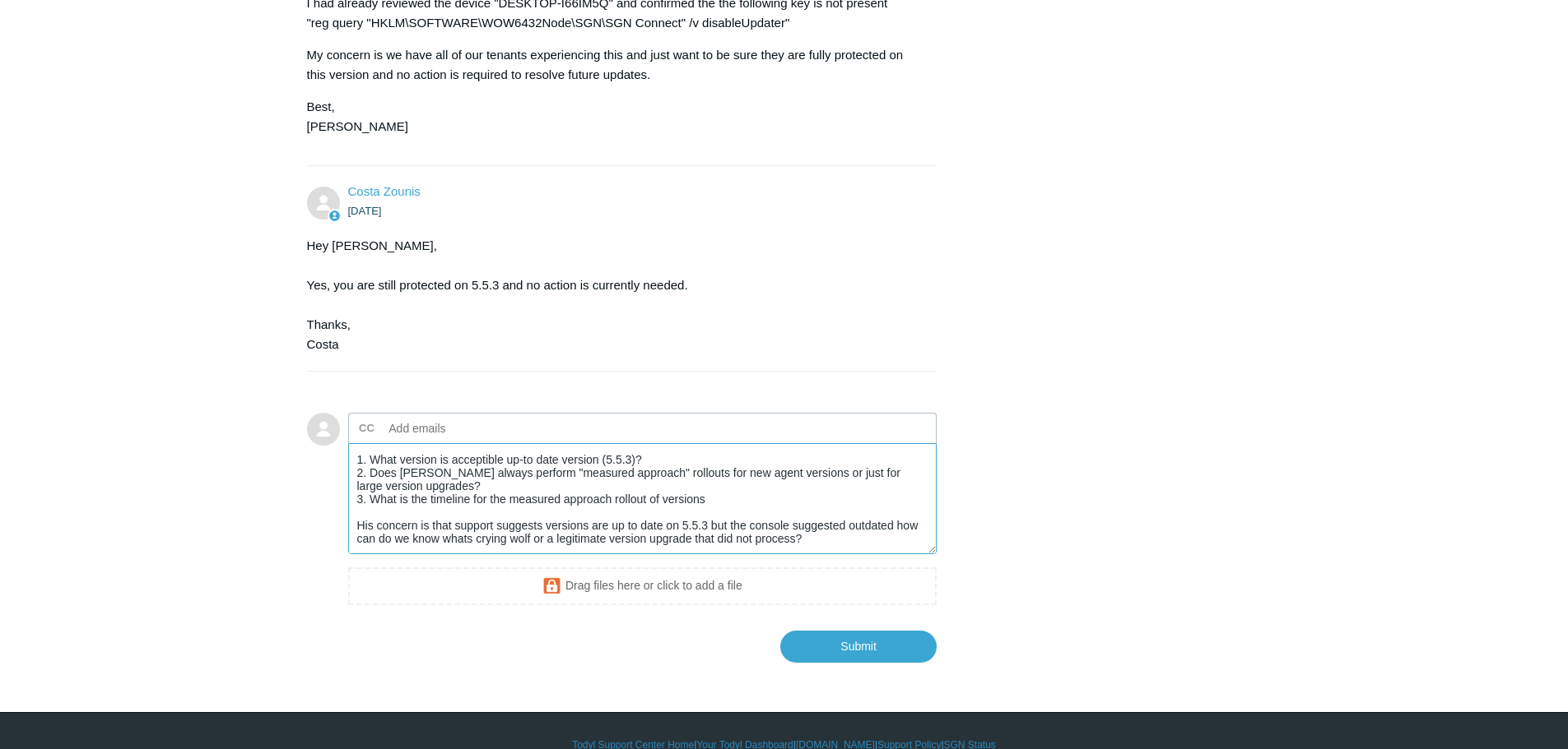
click at [484, 554] on textarea "Good Morning, I have inquired with my CEO Tyler Wallace and he requested some a…" at bounding box center [643, 499] width 589 height 111
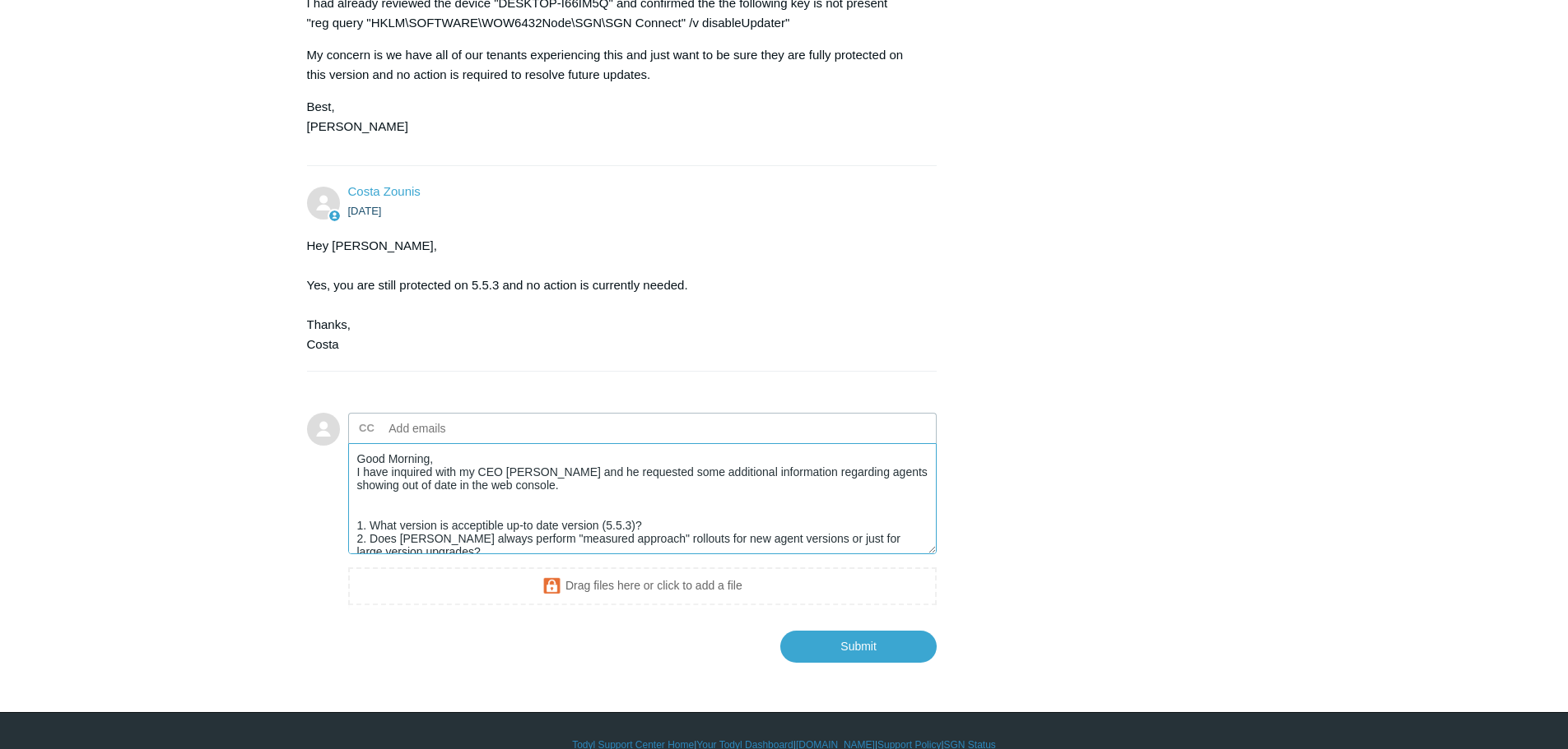
click at [479, 544] on textarea "Good Morning, I have inquired with my CEO Tyler Wallace and he requested some a…" at bounding box center [643, 499] width 589 height 111
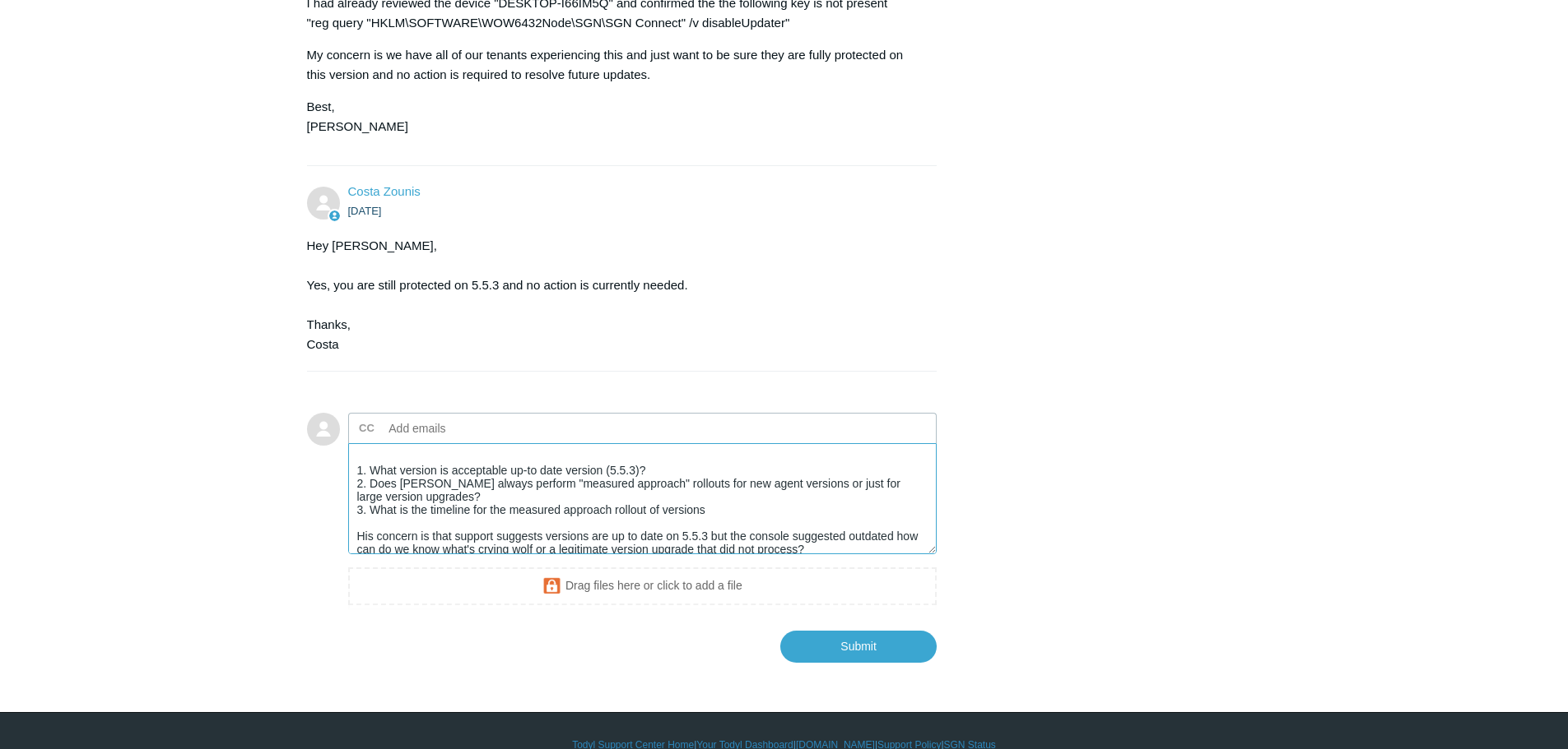
scroll to position [66, 0]
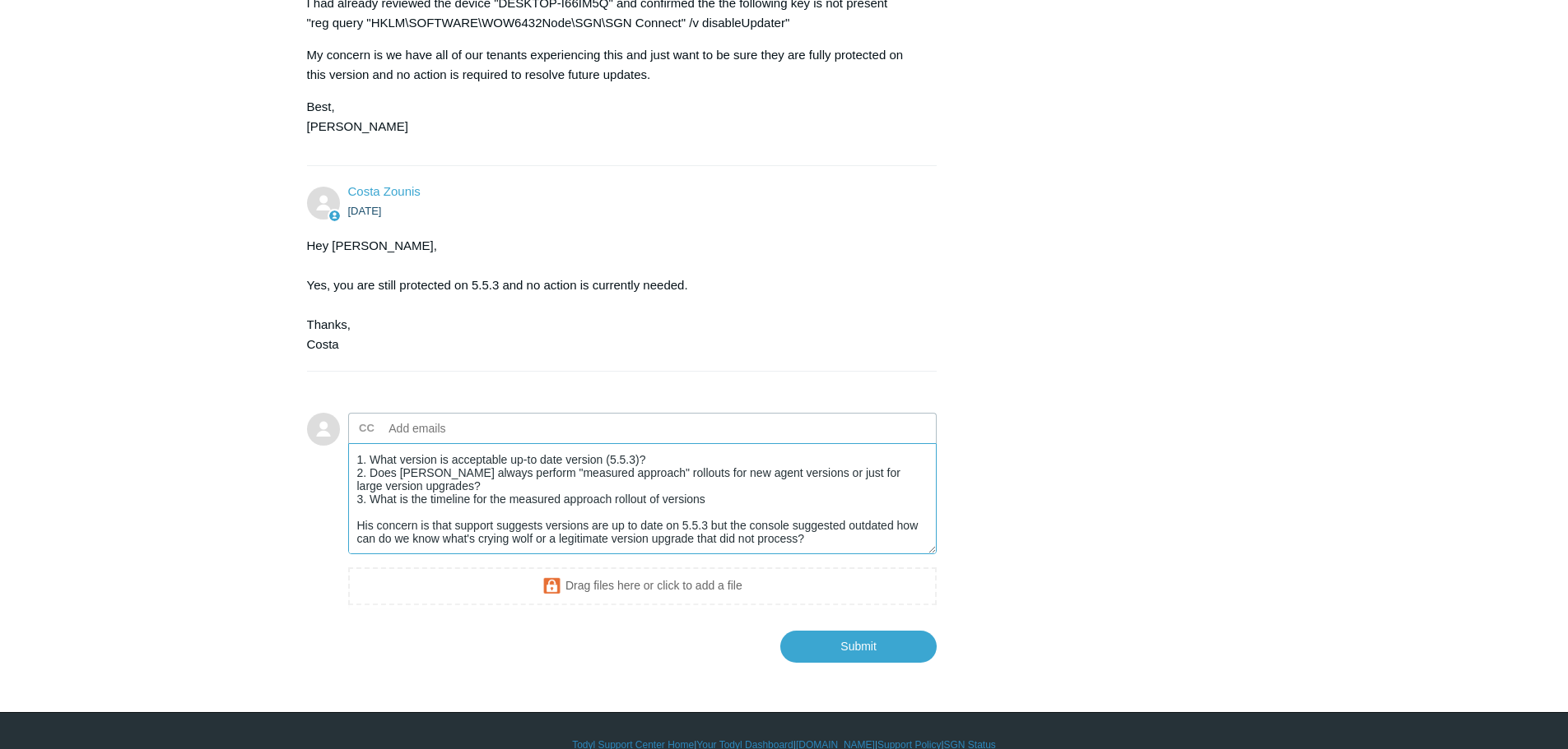
click at [711, 520] on textarea "Good Morning, I have inquired with my CEO Tyler Wallace and he requested some a…" at bounding box center [643, 499] width 589 height 111
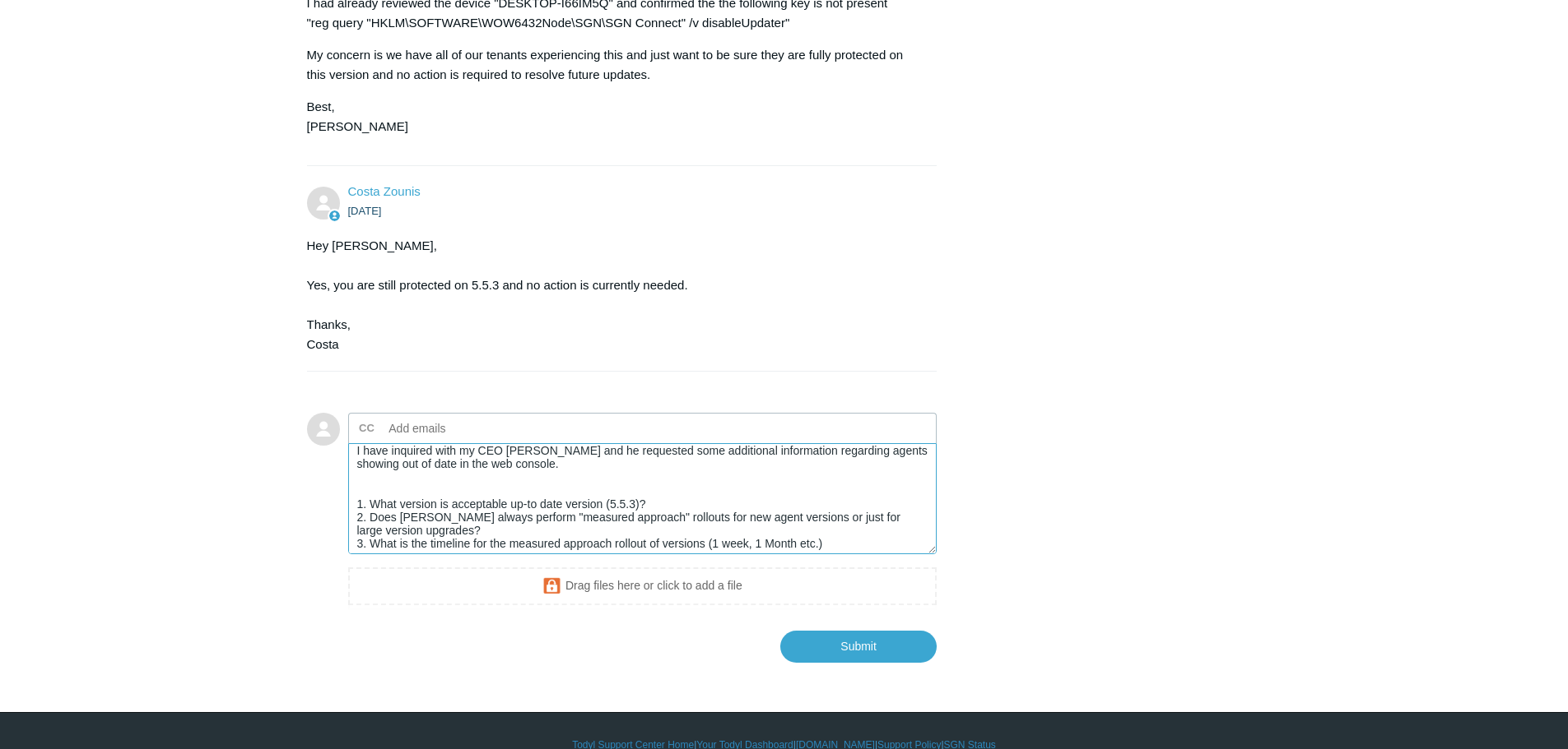
scroll to position [8, 0]
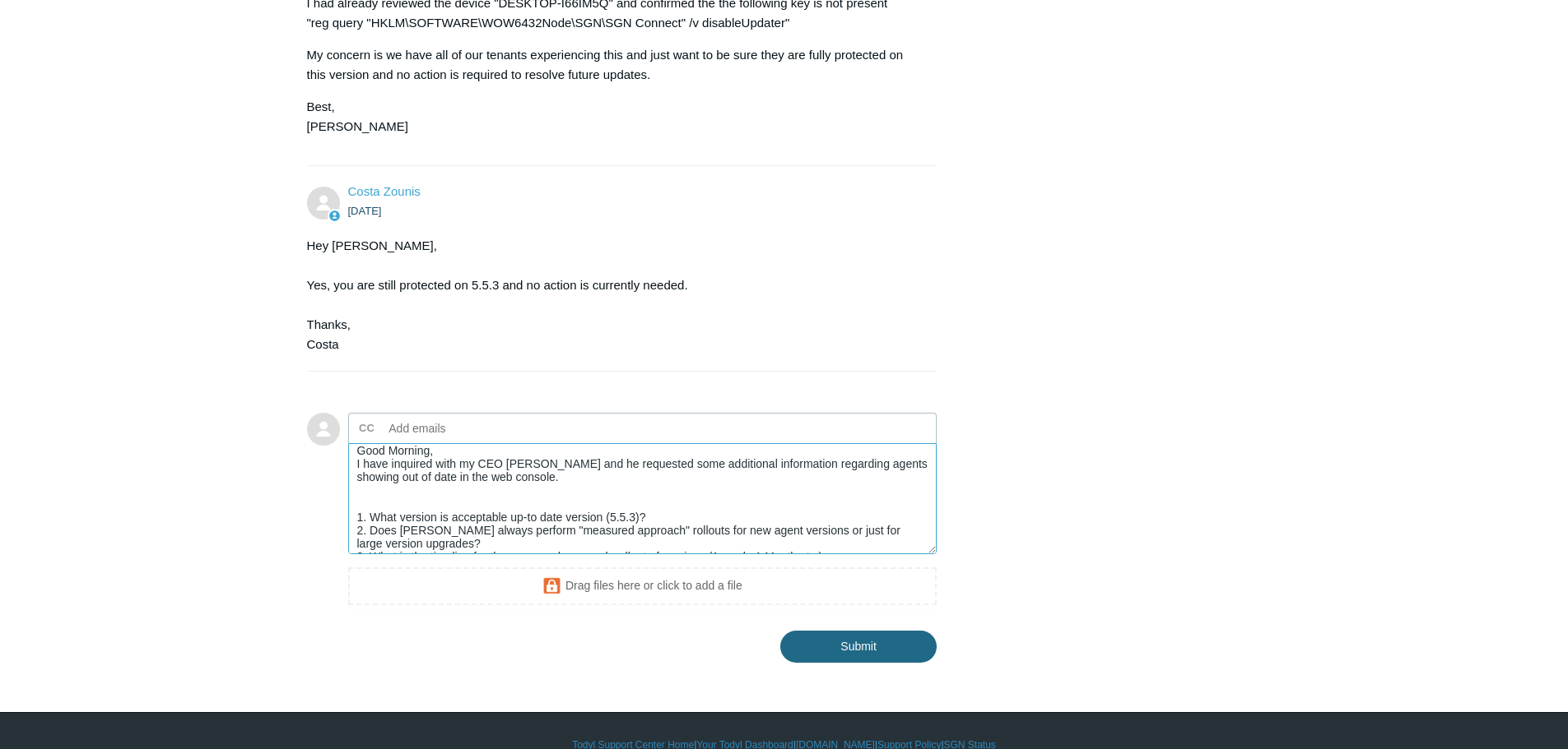
type textarea "Good Morning, I have inquired with my CEO Tyler Wallace and he requested some a…"
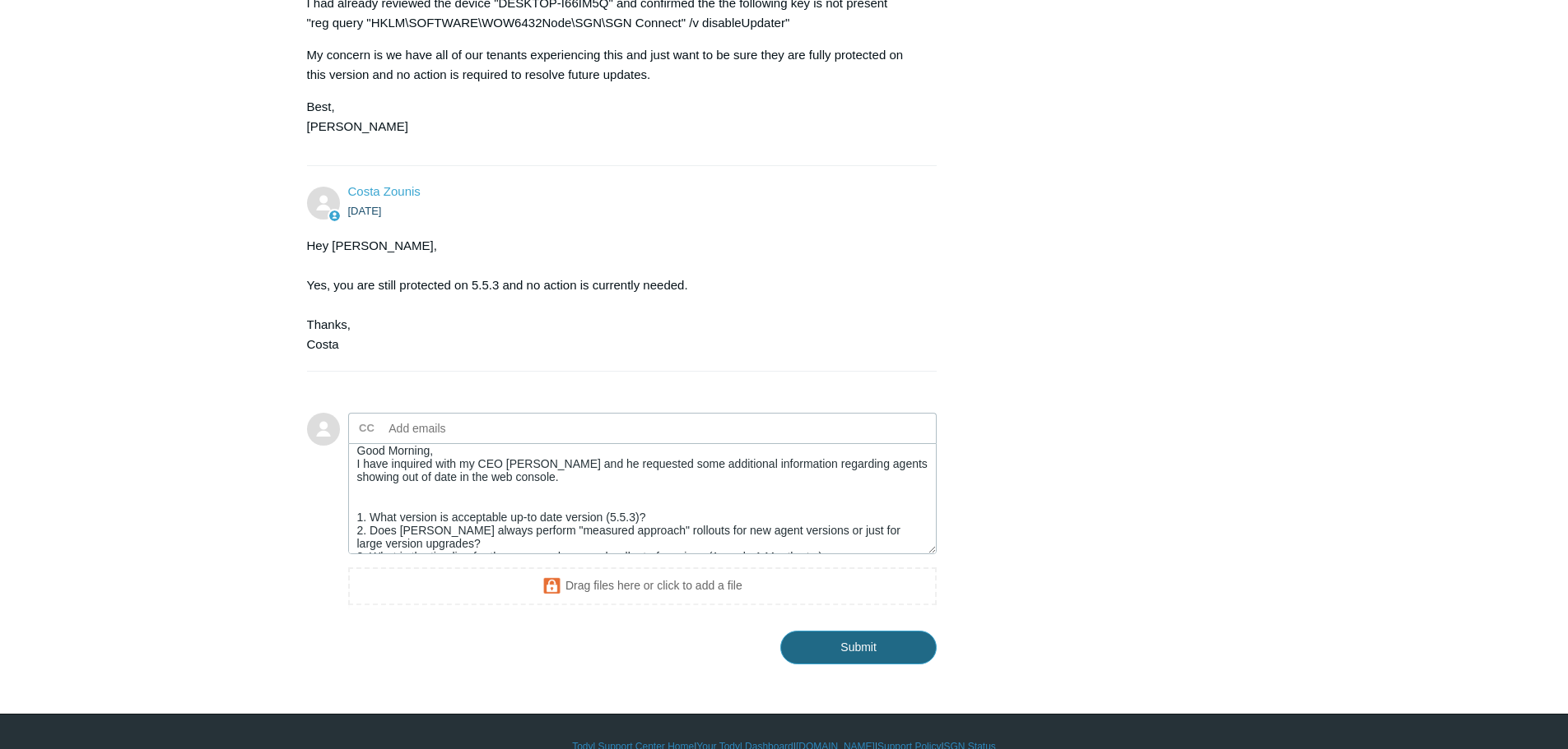
click at [849, 654] on input "Submit" at bounding box center [858, 647] width 156 height 33
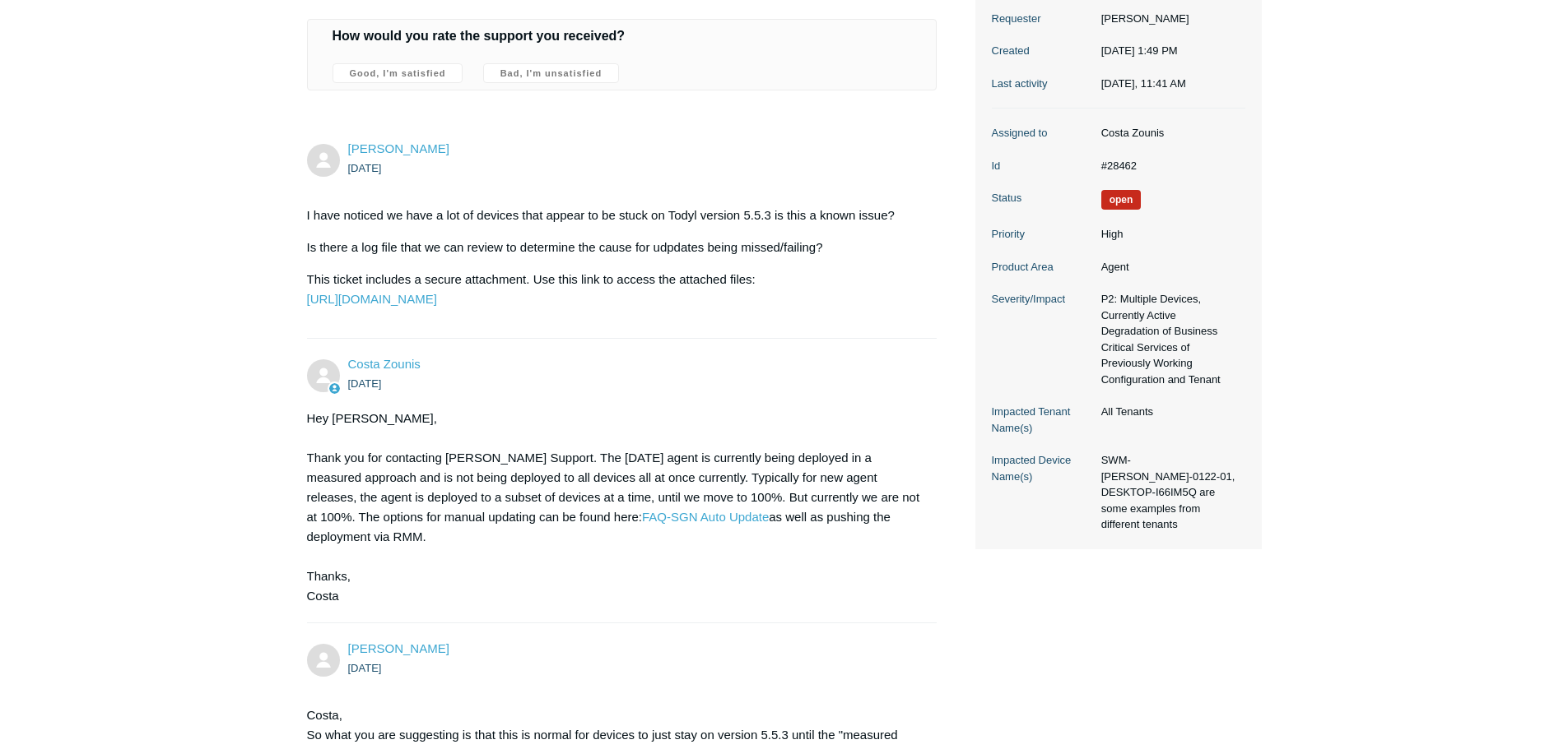
scroll to position [247, 0]
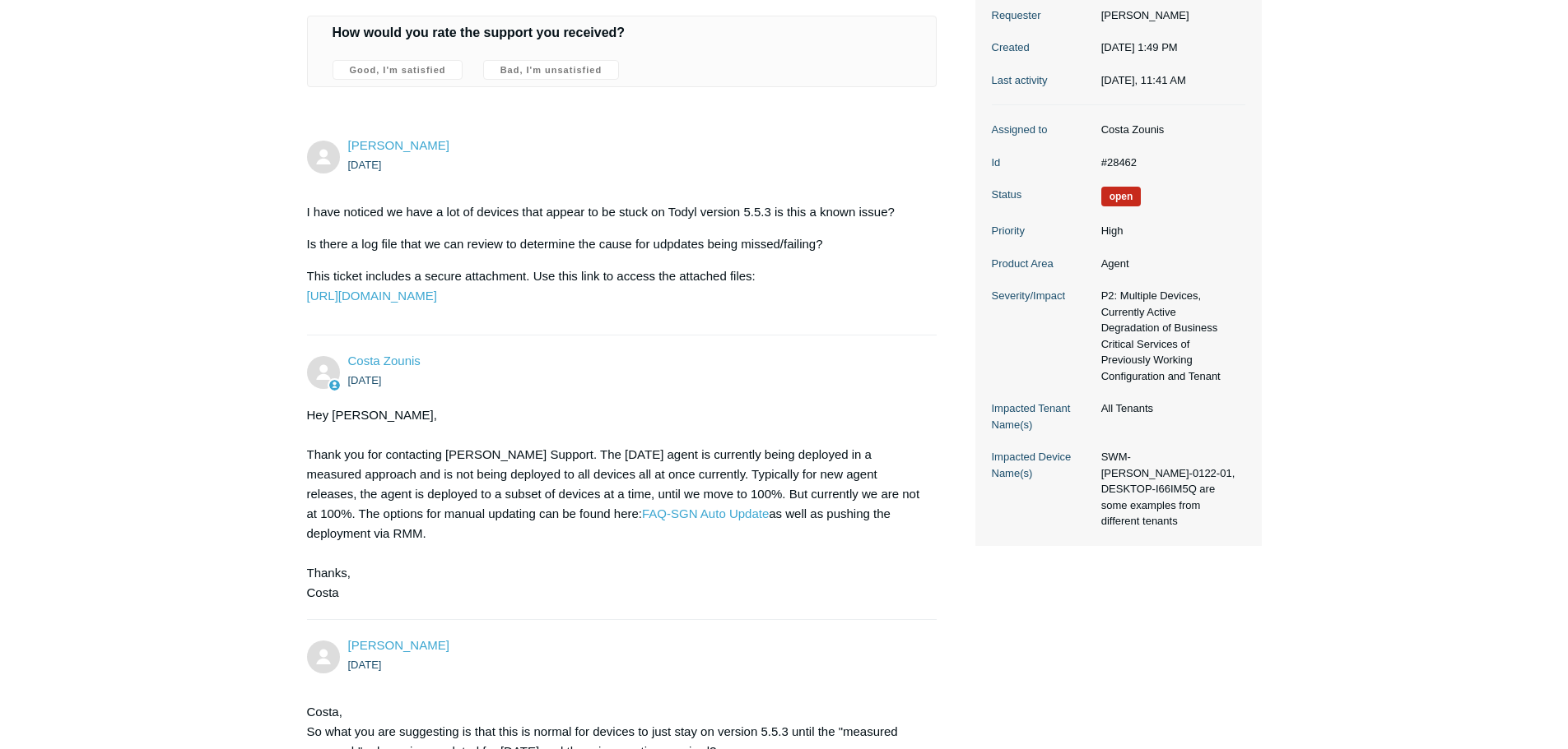
drag, startPoint x: 1153, startPoint y: 274, endPoint x: 1148, endPoint y: 259, distance: 15.8
click at [1147, 269] on dl "Assigned to Costa Zounis Id #28462 Status Open Priority High Product Area Agent…" at bounding box center [1118, 325] width 254 height 441
click at [1145, 171] on dd "#28462" at bounding box center [1169, 163] width 153 height 17
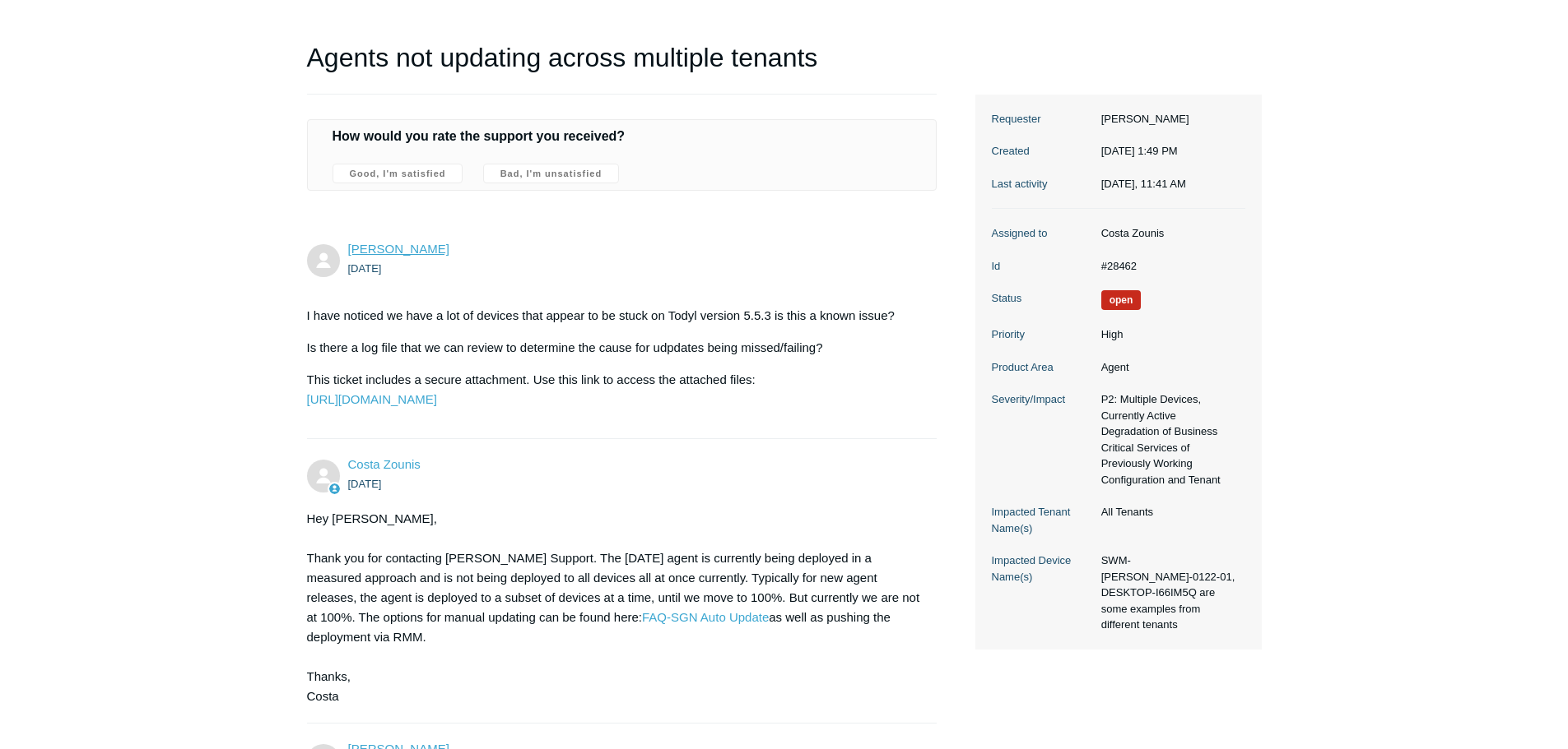
scroll to position [0, 0]
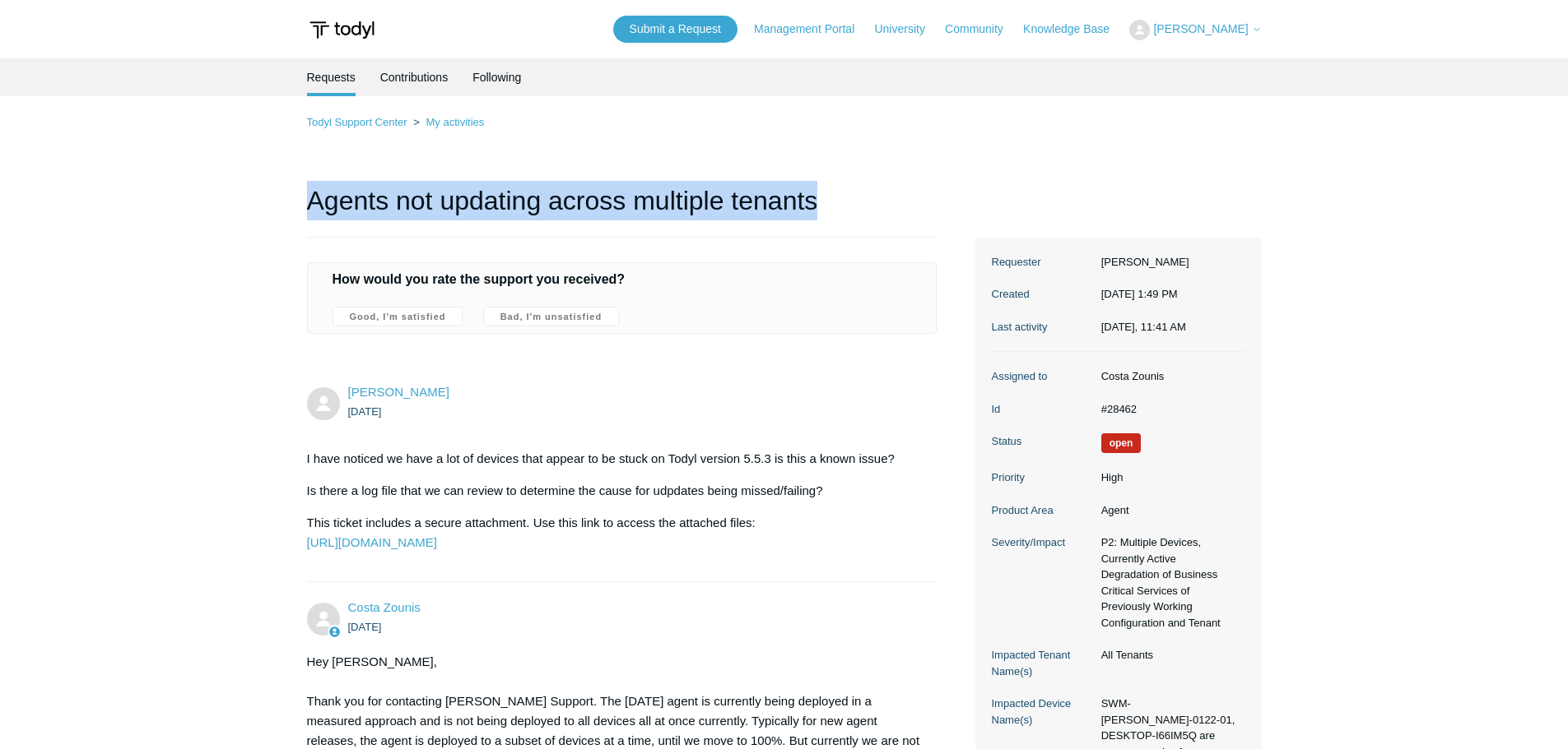
drag, startPoint x: 310, startPoint y: 198, endPoint x: 830, endPoint y: 205, distance: 520.0
click at [830, 205] on h1 "Agents not updating across multiple tenants" at bounding box center [622, 209] width 630 height 57
copy h1 "Agents not updating across multiple tenants"
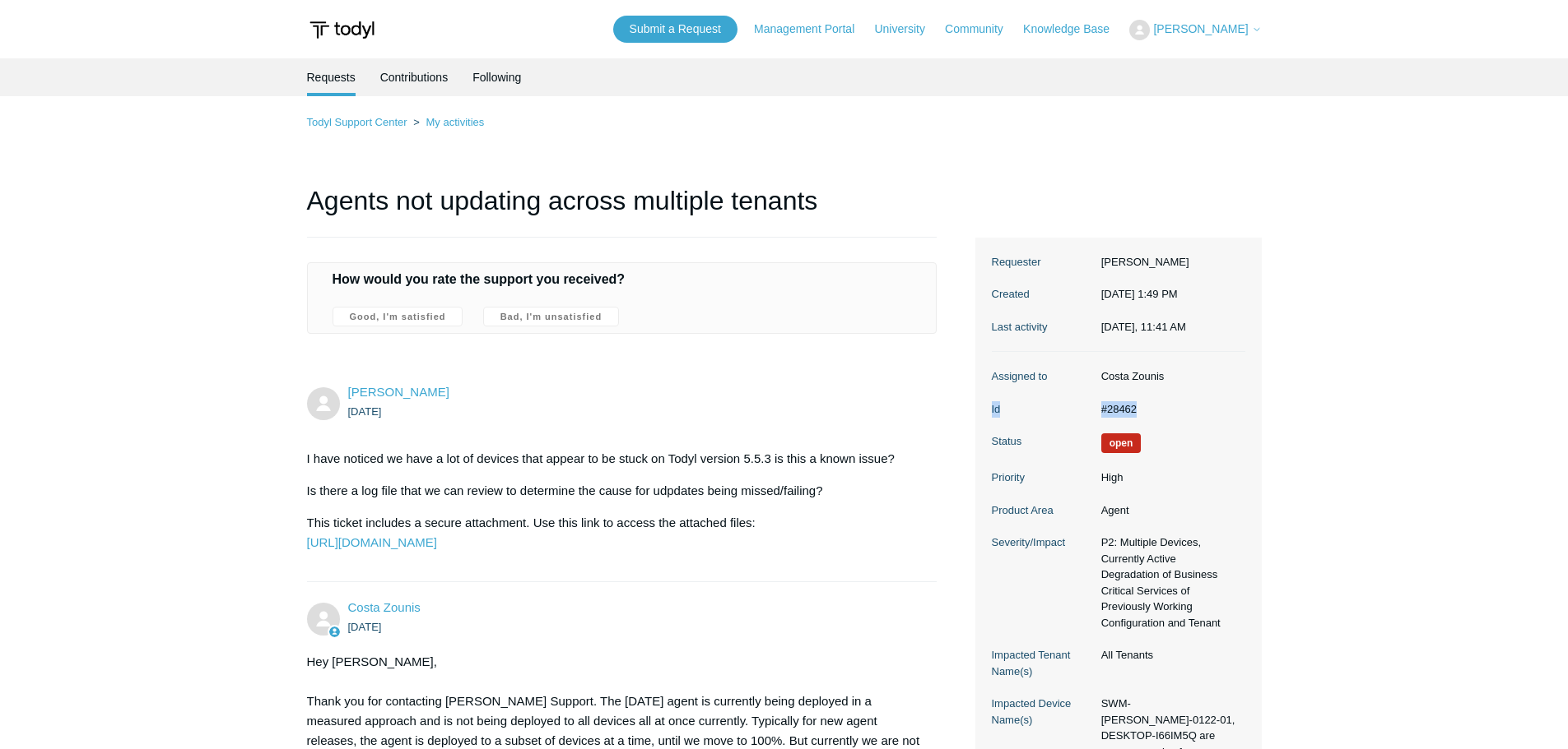
drag, startPoint x: 1164, startPoint y: 419, endPoint x: 981, endPoint y: 413, distance: 183.1
click at [981, 413] on section "Ticket details Requester John Kilgore Created September 26, 2025 at 1:49 PM Las…" at bounding box center [1118, 515] width 287 height 555
copy dl "Id #28462"
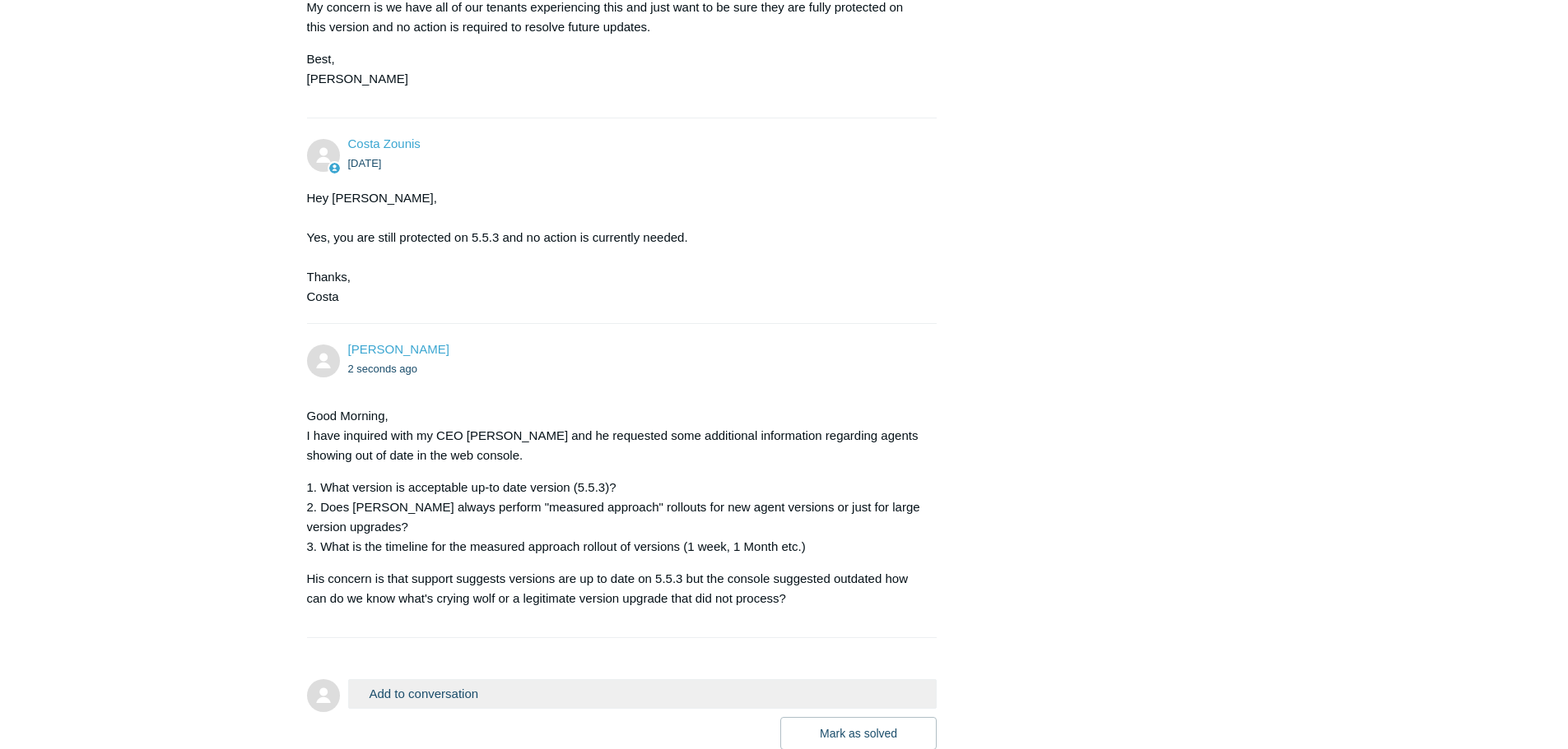
scroll to position [1210, 0]
